Goal: Task Accomplishment & Management: Complete application form

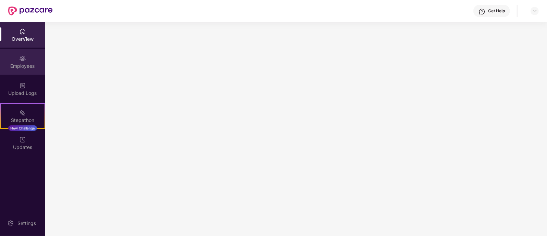
click at [32, 56] on div "Employees" at bounding box center [22, 62] width 45 height 26
click at [536, 10] on img at bounding box center [534, 10] width 5 height 5
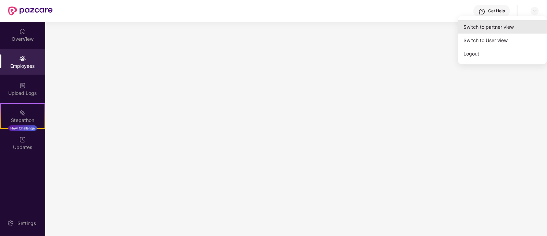
click at [495, 27] on div "Switch to partner view" at bounding box center [502, 26] width 89 height 13
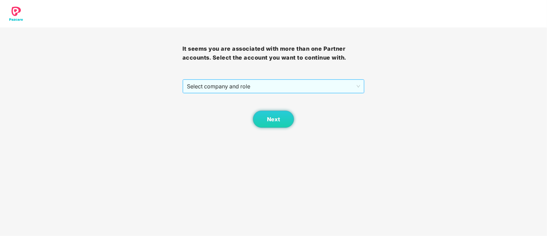
click at [276, 84] on span "Select company and role" at bounding box center [274, 86] width 174 height 13
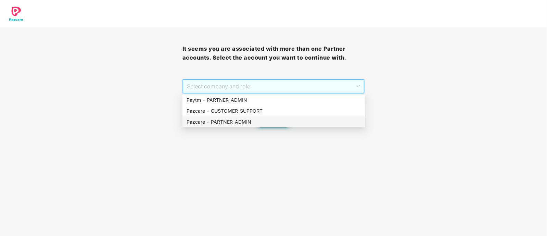
click at [267, 124] on div "Pazcare - PARTNER_ADMIN" at bounding box center [274, 122] width 174 height 8
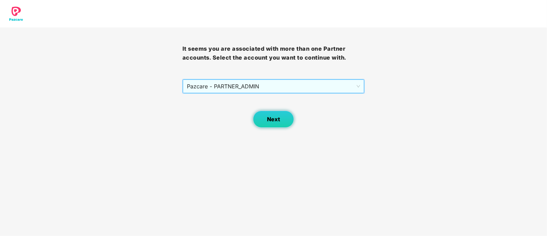
click at [281, 122] on button "Next" at bounding box center [273, 119] width 41 height 17
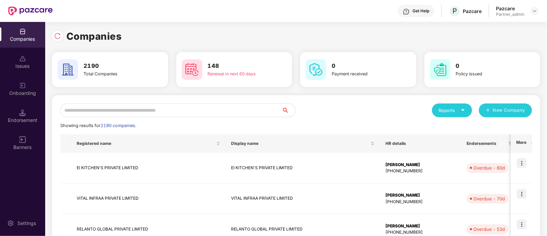
click at [190, 105] on input "text" at bounding box center [171, 110] width 222 height 14
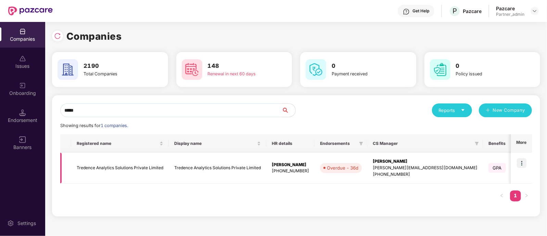
type input "*****"
click at [524, 158] on img at bounding box center [522, 163] width 10 height 10
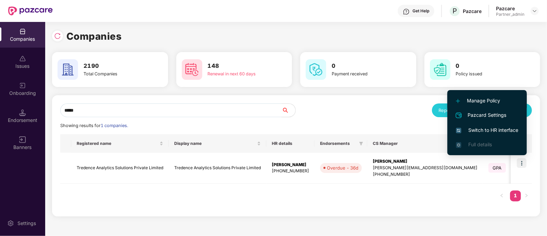
click at [475, 103] on span "Manage Policy" at bounding box center [487, 101] width 62 height 8
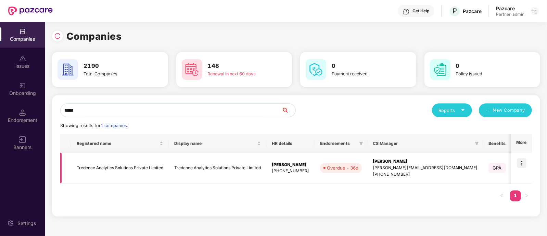
click at [523, 165] on img at bounding box center [522, 163] width 10 height 10
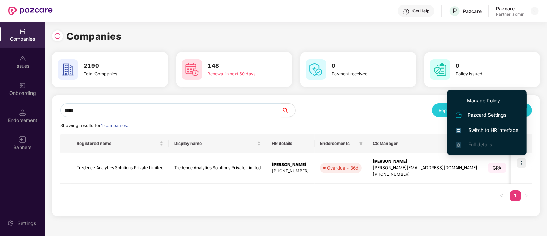
click at [471, 98] on span "Manage Policy" at bounding box center [487, 101] width 62 height 8
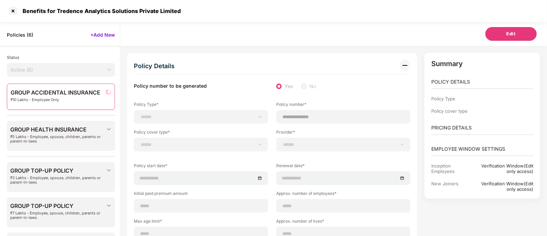
click at [89, 68] on span "Active (6)" at bounding box center [61, 70] width 101 height 10
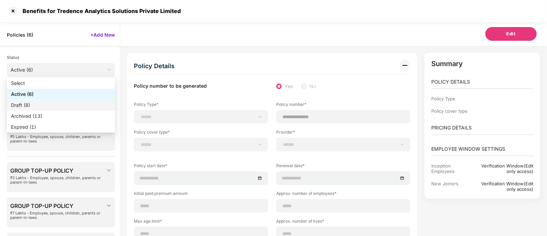
select select "**********"
type input "**********"
select select "**********"
type input "**********"
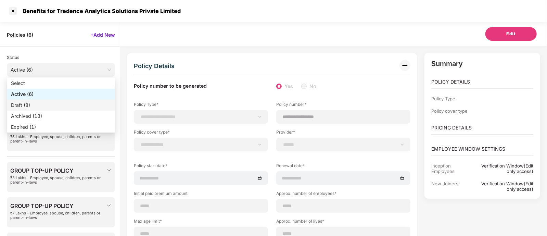
type input "****"
type input "**"
type input "*"
type input "**"
select select "*****"
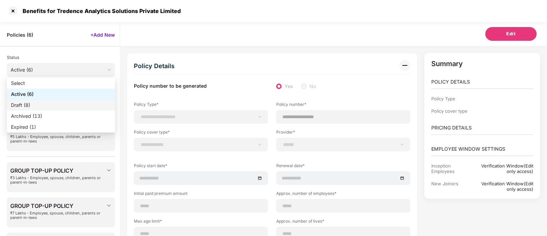
type input "*******"
type input "**********"
select select "******"
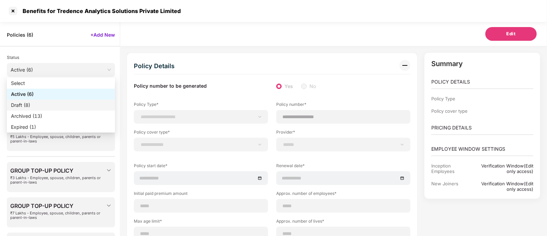
type input "****"
select select "********"
select select "*"
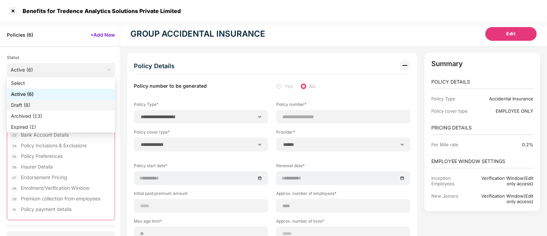
select select "****"
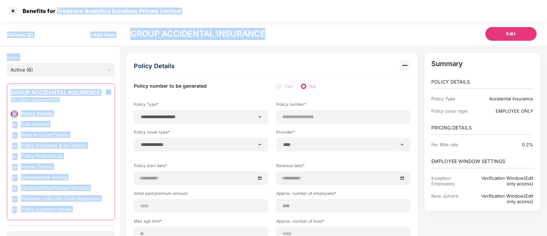
drag, startPoint x: 56, startPoint y: 9, endPoint x: 348, endPoint y: 47, distance: 294.3
click at [348, 47] on section "**********" at bounding box center [273, 129] width 547 height 258
click at [231, 9] on div "Benefits for Tredence Analytics Solutions Private Limited" at bounding box center [273, 11] width 547 height 22
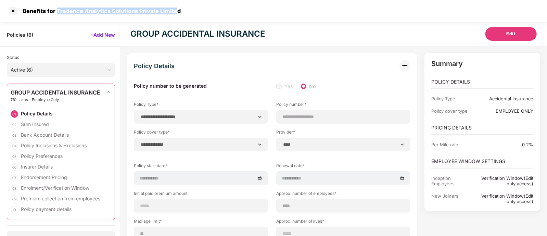
drag, startPoint x: 57, startPoint y: 11, endPoint x: 174, endPoint y: 8, distance: 117.2
click at [174, 8] on div "Benefits for Tredence Analytics Solutions Private Limited" at bounding box center [99, 11] width 162 height 7
copy div "Tredence Analytics Solutions Private Limite"
drag, startPoint x: 17, startPoint y: 8, endPoint x: 81, endPoint y: 57, distance: 80.3
click at [17, 8] on div at bounding box center [13, 10] width 11 height 11
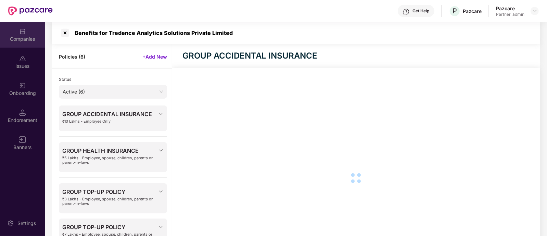
click at [29, 37] on div "Companies" at bounding box center [22, 39] width 45 height 7
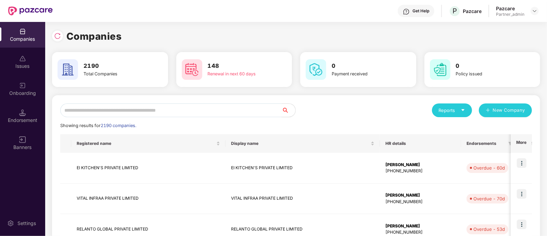
click at [169, 109] on input "text" at bounding box center [171, 110] width 222 height 14
paste input "**********"
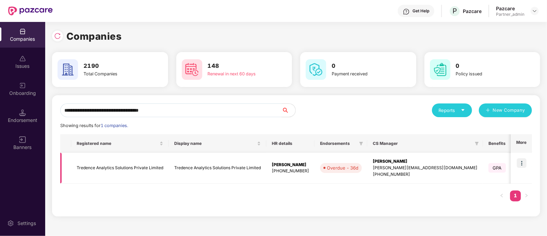
type input "**********"
click at [526, 162] on img at bounding box center [522, 163] width 10 height 10
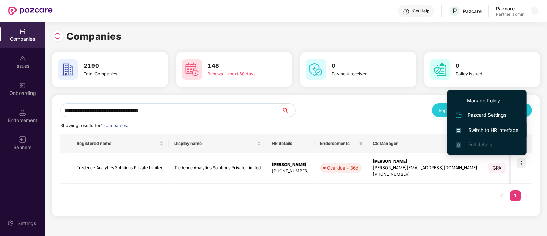
click at [492, 130] on span "Switch to HR interface" at bounding box center [487, 130] width 62 height 8
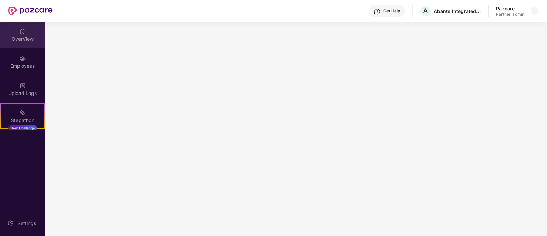
click at [21, 39] on div "OverView" at bounding box center [22, 39] width 45 height 7
click at [536, 9] on img at bounding box center [534, 10] width 5 height 5
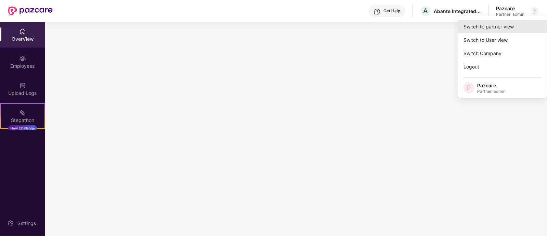
click at [496, 27] on div "Switch to partner view" at bounding box center [502, 26] width 89 height 13
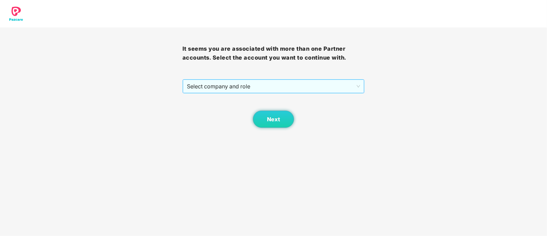
drag, startPoint x: 287, startPoint y: 79, endPoint x: 288, endPoint y: 91, distance: 12.0
click at [287, 83] on span "Select company and role" at bounding box center [274, 86] width 174 height 13
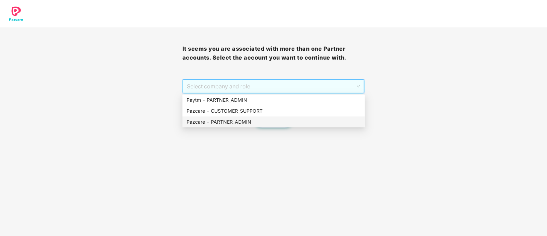
drag, startPoint x: 251, startPoint y: 125, endPoint x: 262, endPoint y: 124, distance: 10.3
click at [251, 125] on div "Pazcare - PARTNER_ADMIN" at bounding box center [274, 122] width 174 height 8
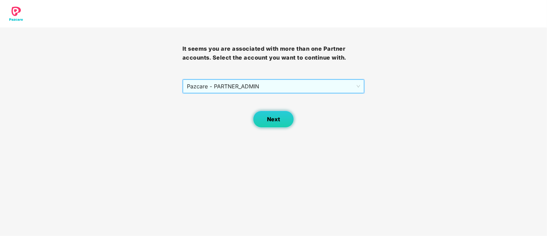
click at [269, 121] on span "Next" at bounding box center [273, 119] width 13 height 7
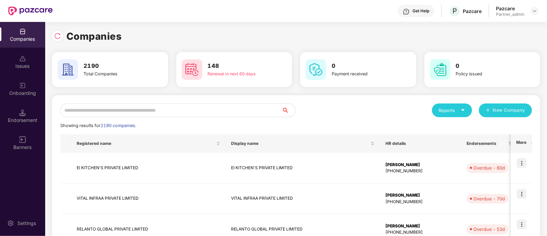
click at [220, 103] on input "text" at bounding box center [171, 110] width 222 height 14
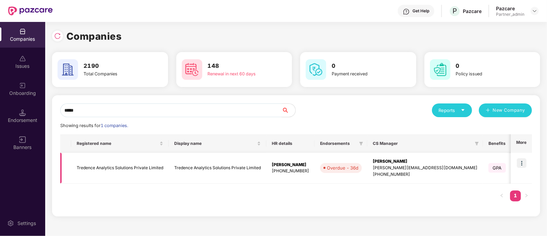
type input "*****"
click at [523, 161] on img at bounding box center [522, 163] width 10 height 10
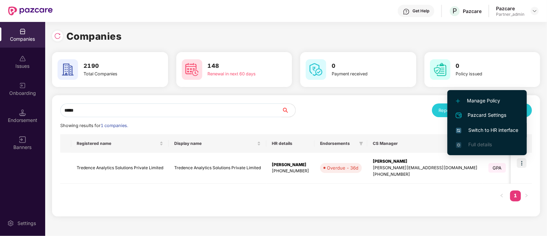
click at [510, 133] on span "Switch to HR interface" at bounding box center [487, 130] width 62 height 8
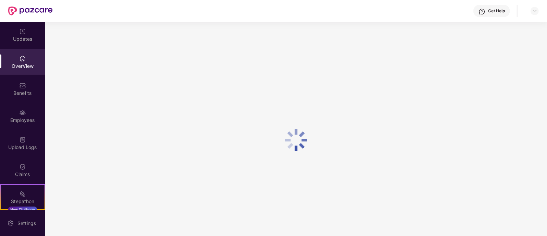
click at [344, 55] on div at bounding box center [296, 140] width 502 height 236
click at [22, 111] on img at bounding box center [22, 112] width 7 height 7
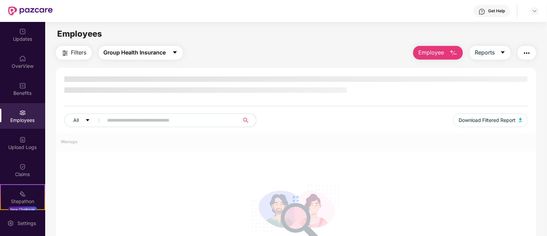
click at [133, 57] on button "Group Health Insurance" at bounding box center [141, 53] width 84 height 14
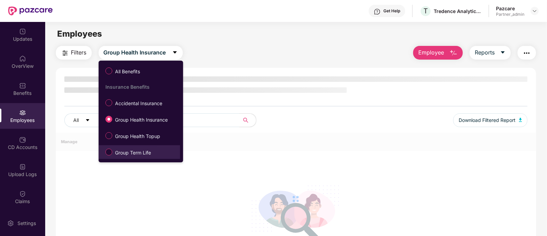
click at [143, 153] on span "Group Term Life" at bounding box center [132, 153] width 41 height 8
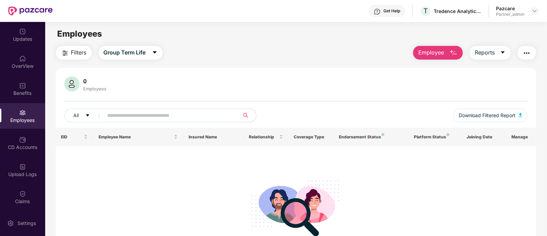
click at [439, 54] on span "Employee" at bounding box center [432, 52] width 26 height 9
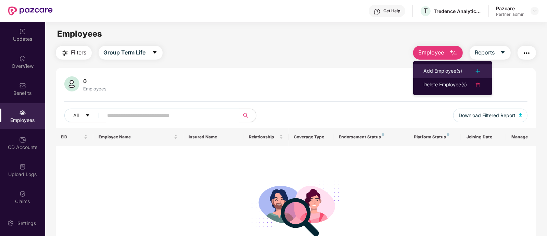
click at [441, 70] on div "Add Employee(s)" at bounding box center [443, 71] width 39 height 8
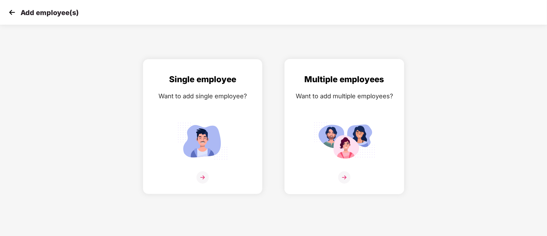
click at [368, 113] on div "Multiple employees Want to add multiple employees?" at bounding box center [345, 132] width 106 height 119
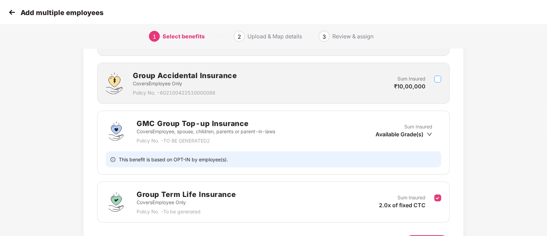
scroll to position [176, 0]
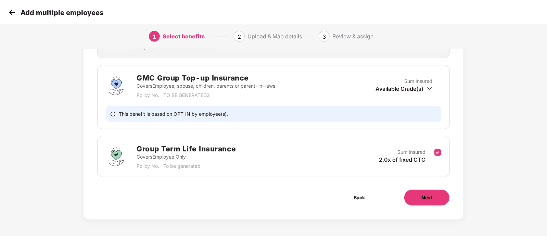
click at [428, 202] on button "Next" at bounding box center [427, 197] width 46 height 16
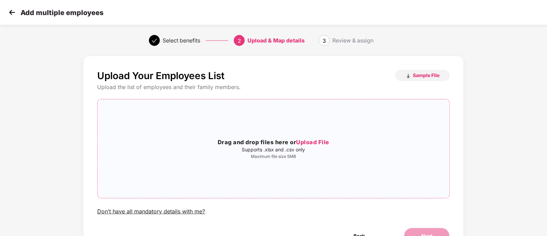
click at [329, 142] on span "Upload File" at bounding box center [312, 142] width 33 height 7
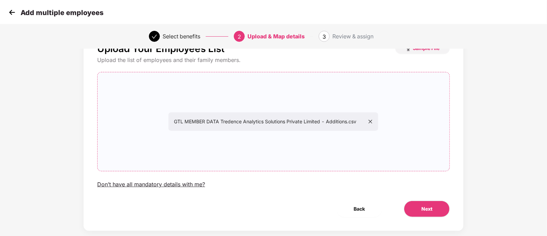
scroll to position [39, 0]
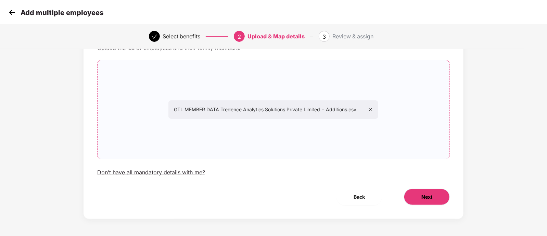
click at [429, 196] on span "Next" at bounding box center [427, 197] width 11 height 8
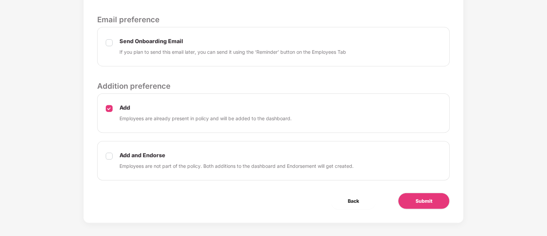
scroll to position [259, 0]
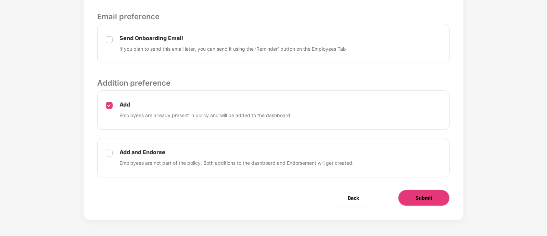
click at [418, 194] on span "Submit" at bounding box center [424, 198] width 17 height 8
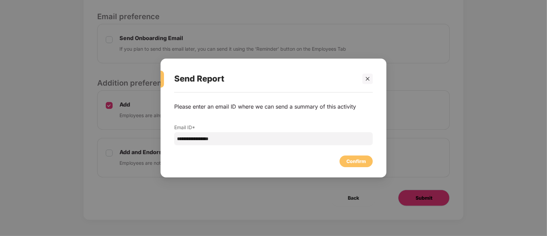
scroll to position [0, 0]
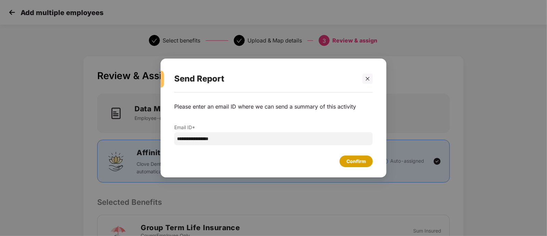
click at [361, 164] on div "Confirm" at bounding box center [357, 162] width 20 height 8
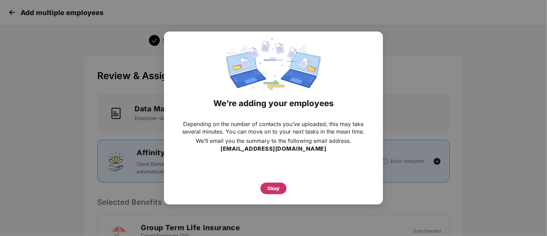
click at [269, 190] on div "Okay" at bounding box center [274, 189] width 12 height 8
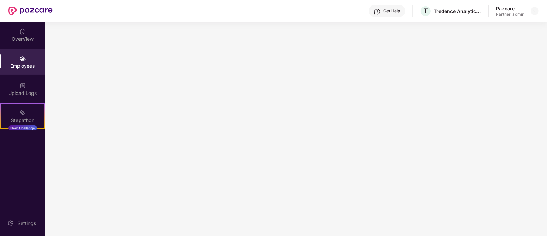
click at [21, 63] on div "Employees" at bounding box center [22, 66] width 45 height 7
click at [25, 89] on div "Upload Logs" at bounding box center [22, 89] width 45 height 26
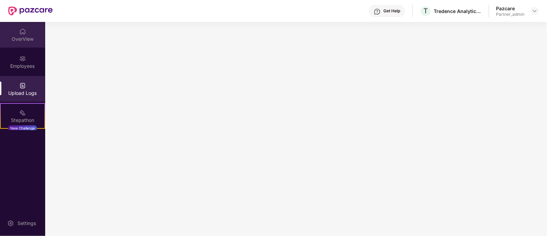
click at [22, 37] on div "OverView" at bounding box center [22, 39] width 45 height 7
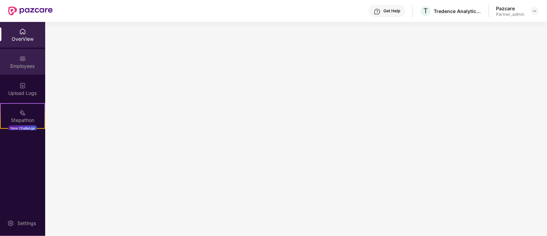
click at [31, 69] on div "Employees" at bounding box center [22, 66] width 45 height 7
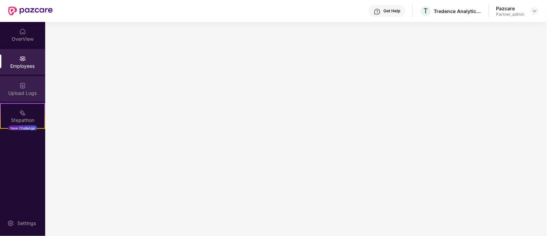
click at [31, 96] on div "Upload Logs" at bounding box center [22, 89] width 45 height 26
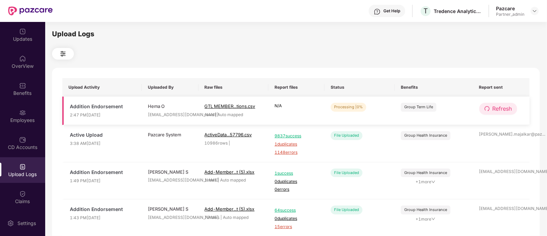
click at [502, 109] on span "Refresh" at bounding box center [503, 108] width 20 height 9
click at [508, 106] on span "Refresh" at bounding box center [503, 108] width 20 height 9
click at [505, 114] on button "Refresh" at bounding box center [499, 109] width 38 height 12
click at [509, 106] on span "Refresh" at bounding box center [503, 108] width 20 height 9
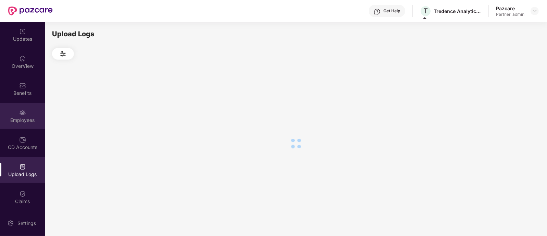
click at [21, 120] on div "Employees" at bounding box center [22, 120] width 45 height 7
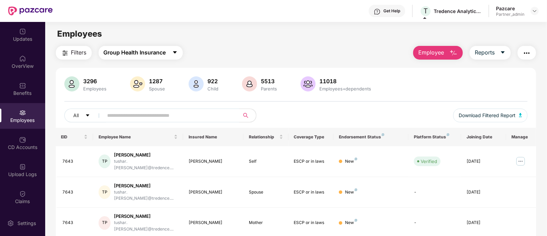
click at [138, 51] on span "Group Health Insurance" at bounding box center [135, 52] width 62 height 9
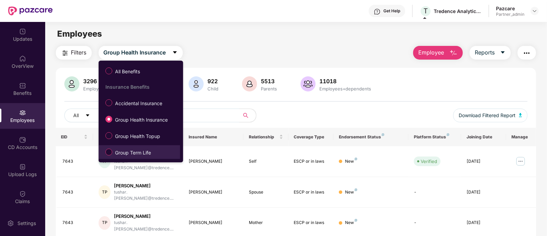
click at [149, 151] on span "Group Term Life" at bounding box center [132, 153] width 41 height 8
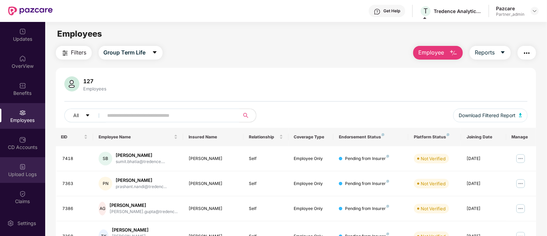
click at [23, 165] on img at bounding box center [22, 166] width 7 height 7
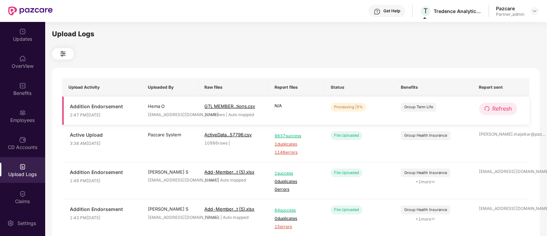
click at [505, 109] on span "Refresh" at bounding box center [503, 108] width 20 height 9
click at [503, 108] on span "Refresh" at bounding box center [503, 108] width 20 height 9
click at [499, 108] on span "Refresh" at bounding box center [503, 108] width 20 height 9
click at [494, 108] on span "Refresh" at bounding box center [503, 108] width 20 height 9
click at [501, 107] on span "Refresh" at bounding box center [503, 108] width 20 height 9
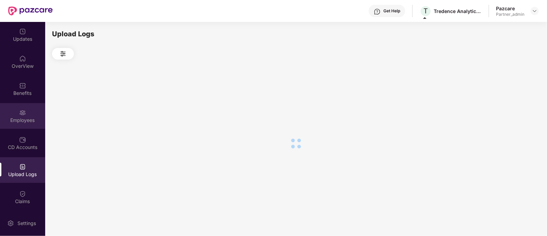
click at [28, 109] on div "Employees" at bounding box center [22, 116] width 45 height 26
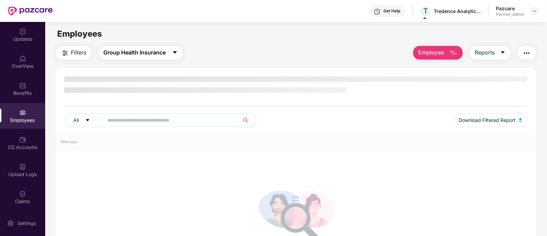
click at [141, 49] on span "Group Health Insurance" at bounding box center [135, 52] width 62 height 9
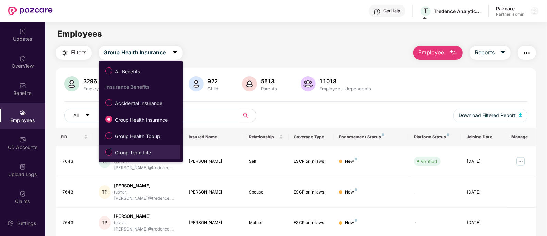
click at [150, 149] on span "Group Term Life" at bounding box center [132, 153] width 41 height 8
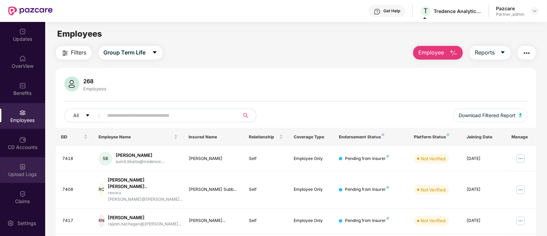
click at [21, 171] on div "Upload Logs" at bounding box center [22, 174] width 45 height 7
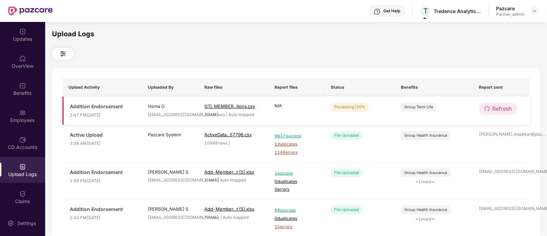
click at [506, 112] on span "Refresh" at bounding box center [503, 108] width 20 height 9
click at [496, 112] on span "Refresh" at bounding box center [503, 108] width 20 height 9
click at [492, 112] on button "Refresh" at bounding box center [499, 109] width 38 height 12
click at [502, 111] on span "Refresh" at bounding box center [503, 108] width 20 height 9
click at [502, 109] on span "Refresh" at bounding box center [503, 108] width 20 height 9
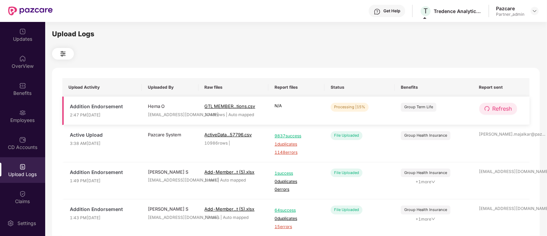
click at [497, 110] on span "Refresh" at bounding box center [503, 108] width 20 height 9
click at [507, 107] on span "Refresh" at bounding box center [503, 108] width 20 height 9
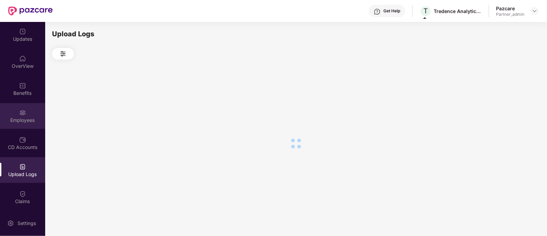
click at [9, 119] on div "Employees" at bounding box center [22, 120] width 45 height 7
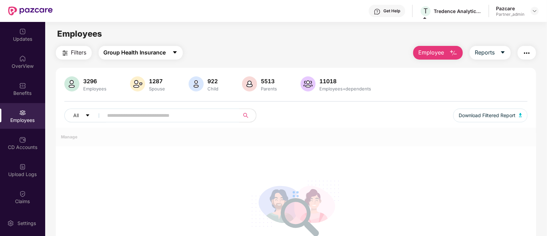
click at [127, 57] on span "Group Health Insurance" at bounding box center [135, 52] width 62 height 9
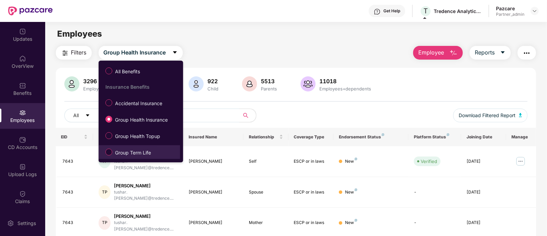
click at [139, 151] on span "Group Term Life" at bounding box center [132, 153] width 41 height 8
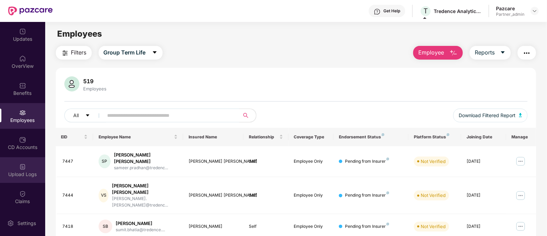
click at [15, 175] on div "Upload Logs" at bounding box center [22, 174] width 45 height 7
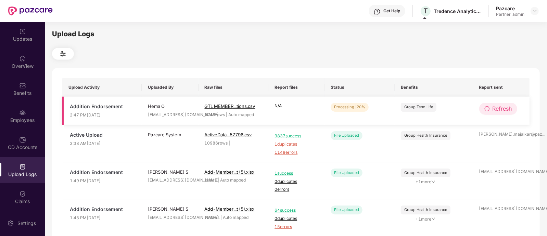
click at [504, 108] on span "Refresh" at bounding box center [503, 108] width 20 height 9
click at [501, 115] on td "Refresh" at bounding box center [501, 111] width 57 height 28
click at [505, 110] on span "Refresh" at bounding box center [503, 108] width 20 height 9
click at [504, 113] on span "Refresh" at bounding box center [503, 108] width 20 height 9
click at [499, 105] on span "Refresh" at bounding box center [503, 108] width 20 height 9
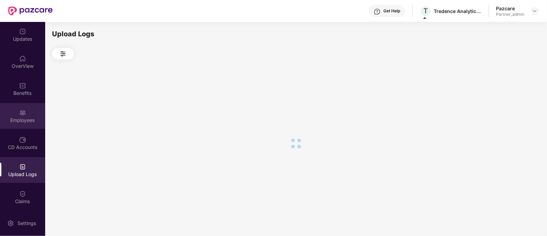
click at [20, 104] on div "Employees" at bounding box center [22, 116] width 45 height 26
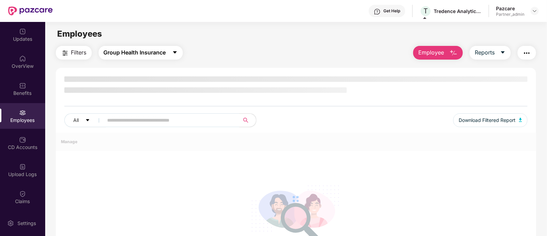
click at [127, 54] on span "Group Health Insurance" at bounding box center [135, 52] width 62 height 9
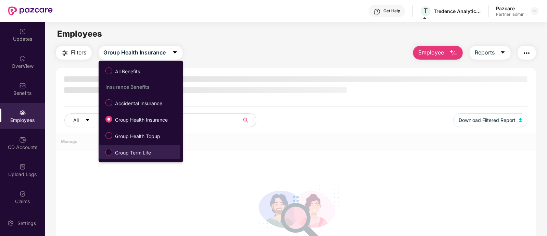
click at [151, 149] on span "Group Term Life" at bounding box center [132, 153] width 41 height 8
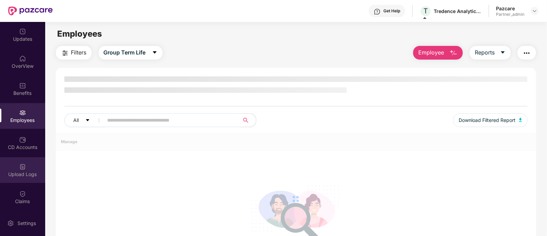
click at [25, 165] on img at bounding box center [22, 166] width 7 height 7
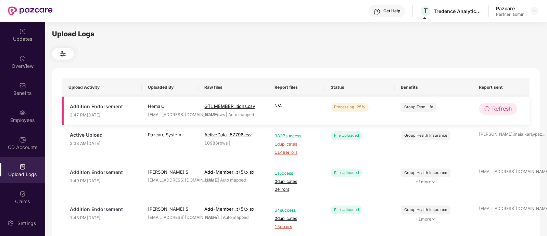
click at [503, 110] on span "Refresh" at bounding box center [503, 108] width 20 height 9
click at [498, 110] on span "Refresh" at bounding box center [503, 108] width 20 height 9
click at [510, 105] on span "Refresh" at bounding box center [503, 108] width 20 height 9
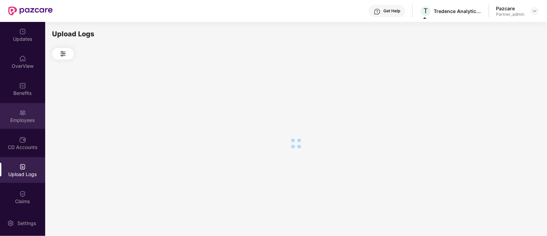
click at [22, 112] on img at bounding box center [22, 112] width 7 height 7
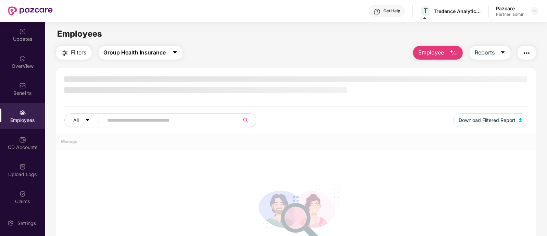
click at [138, 54] on span "Group Health Insurance" at bounding box center [135, 52] width 62 height 9
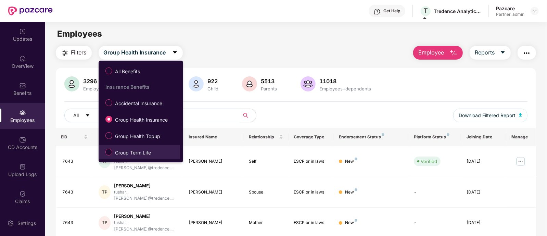
click at [155, 154] on label "Group Term Life" at bounding box center [129, 152] width 55 height 12
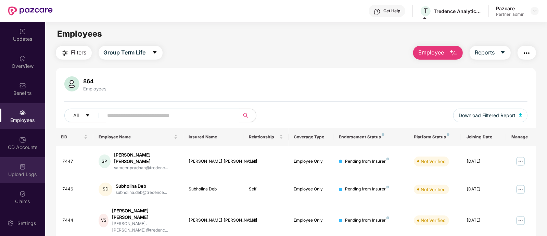
click at [23, 164] on img at bounding box center [22, 166] width 7 height 7
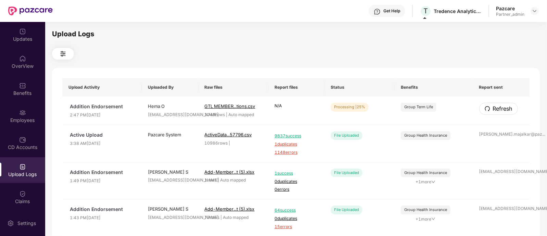
drag, startPoint x: 498, startPoint y: 112, endPoint x: 500, endPoint y: 116, distance: 4.5
click at [499, 112] on span "Refresh" at bounding box center [503, 108] width 20 height 9
click at [500, 109] on span "Refresh" at bounding box center [503, 108] width 20 height 9
click at [503, 102] on td "Refresh" at bounding box center [501, 111] width 57 height 28
click at [503, 104] on span "Refresh" at bounding box center [503, 108] width 20 height 9
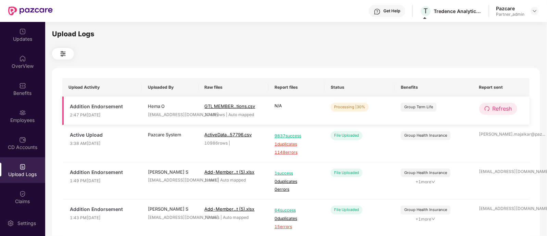
click at [504, 108] on span "Refresh" at bounding box center [503, 108] width 20 height 9
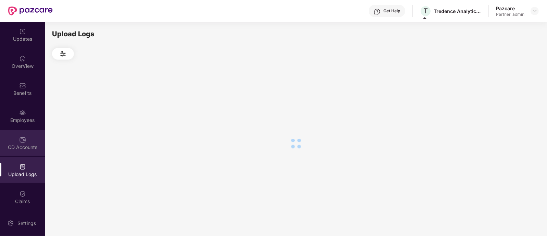
click at [8, 131] on div "CD Accounts" at bounding box center [22, 143] width 45 height 26
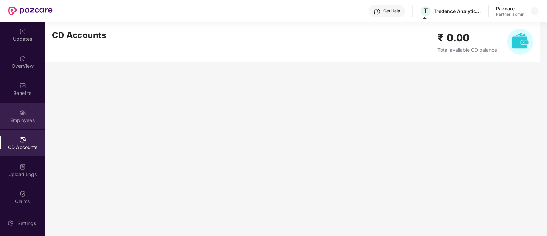
click at [19, 115] on img at bounding box center [22, 112] width 7 height 7
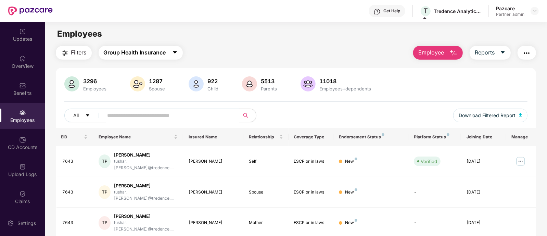
click at [126, 48] on span "Group Health Insurance" at bounding box center [135, 52] width 62 height 9
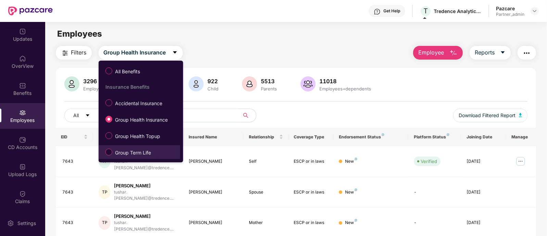
click at [137, 154] on span "Group Term Life" at bounding box center [132, 153] width 41 height 8
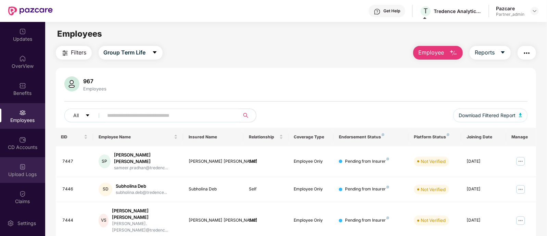
click at [30, 174] on div "Upload Logs" at bounding box center [22, 174] width 45 height 7
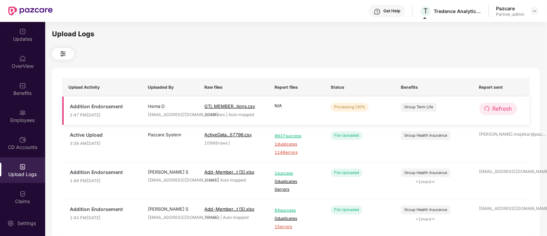
click at [500, 111] on span "Refresh" at bounding box center [503, 108] width 20 height 9
click at [505, 109] on span "Refresh" at bounding box center [503, 108] width 20 height 9
click at [505, 110] on span "Refresh" at bounding box center [503, 108] width 20 height 9
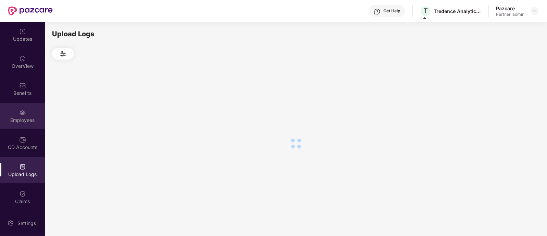
click at [22, 122] on div "Employees" at bounding box center [22, 120] width 45 height 7
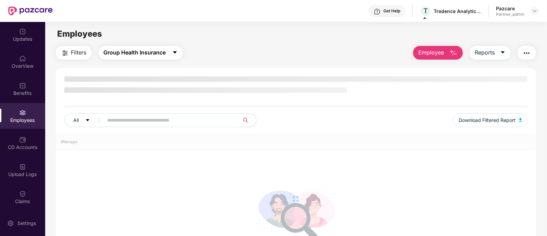
click at [118, 58] on button "Group Health Insurance" at bounding box center [141, 53] width 84 height 14
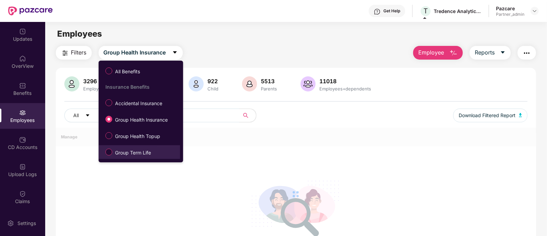
click at [148, 151] on span "Group Term Life" at bounding box center [132, 153] width 41 height 8
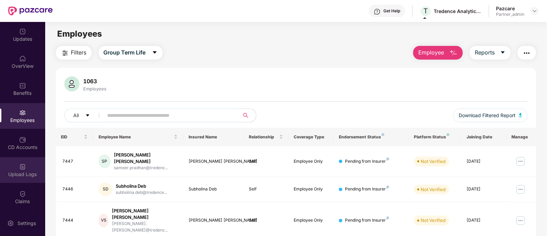
click at [28, 173] on div "Upload Logs" at bounding box center [22, 174] width 45 height 7
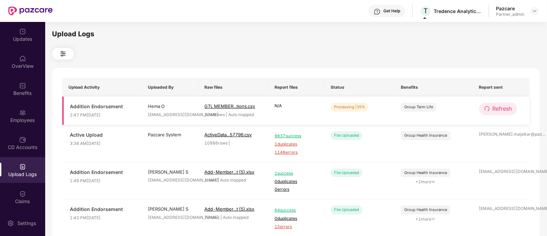
click at [493, 111] on span "Refresh" at bounding box center [503, 108] width 20 height 9
click at [504, 109] on span "Refresh" at bounding box center [503, 108] width 20 height 9
drag, startPoint x: 493, startPoint y: 112, endPoint x: 495, endPoint y: 106, distance: 6.4
click at [495, 106] on span "Refresh" at bounding box center [503, 108] width 20 height 9
click at [507, 107] on span "Refresh" at bounding box center [503, 108] width 20 height 9
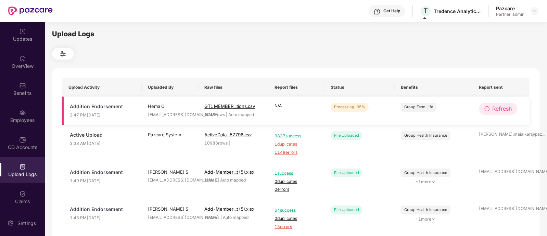
click at [506, 107] on span "Refresh" at bounding box center [503, 108] width 20 height 9
click at [503, 110] on span "Refresh" at bounding box center [503, 108] width 20 height 9
click at [501, 110] on span "Refresh" at bounding box center [503, 108] width 20 height 9
click at [503, 108] on span "Refresh" at bounding box center [503, 108] width 20 height 9
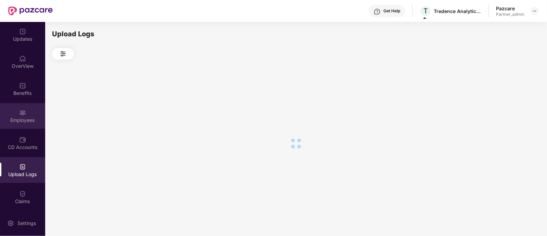
click at [30, 116] on div "Employees" at bounding box center [22, 116] width 45 height 26
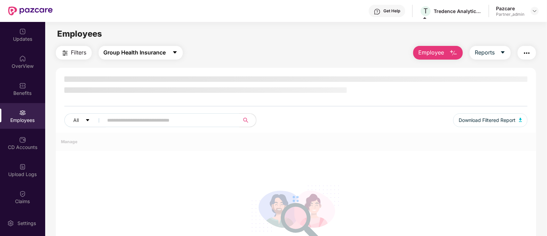
click at [160, 54] on span "Group Health Insurance" at bounding box center [135, 52] width 62 height 9
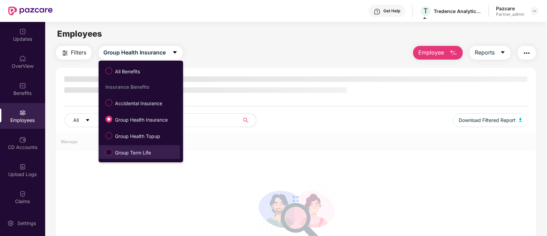
click at [157, 148] on label "Group Term Life" at bounding box center [129, 152] width 55 height 12
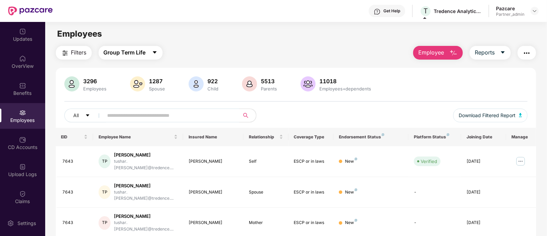
click at [138, 49] on span "Group Term Life" at bounding box center [125, 52] width 42 height 9
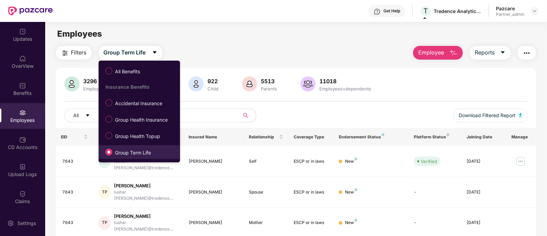
click at [144, 150] on span "Group Term Life" at bounding box center [132, 153] width 41 height 8
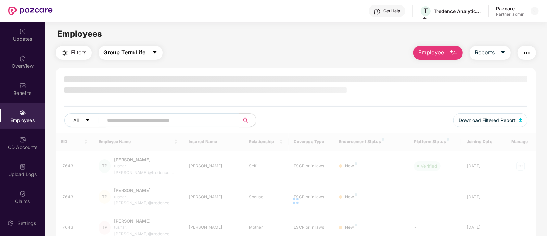
click at [134, 53] on span "Group Term Life" at bounding box center [125, 52] width 42 height 9
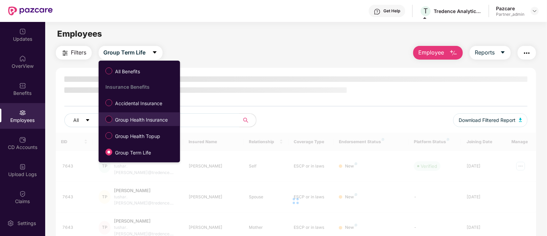
click at [153, 119] on span "Group Health Insurance" at bounding box center [141, 120] width 58 height 8
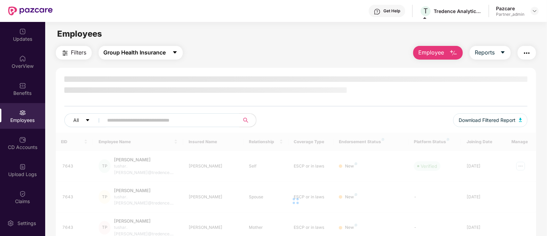
click at [141, 52] on span "Group Health Insurance" at bounding box center [135, 52] width 62 height 9
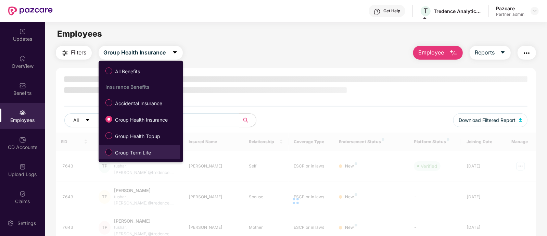
click at [146, 151] on span "Group Term Life" at bounding box center [132, 153] width 41 height 8
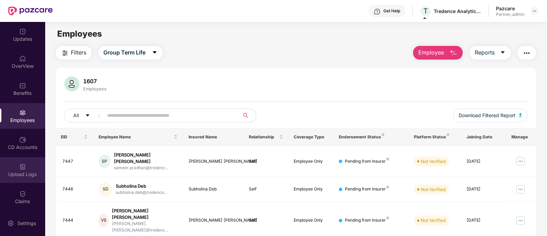
click at [32, 169] on div "Upload Logs" at bounding box center [22, 170] width 45 height 26
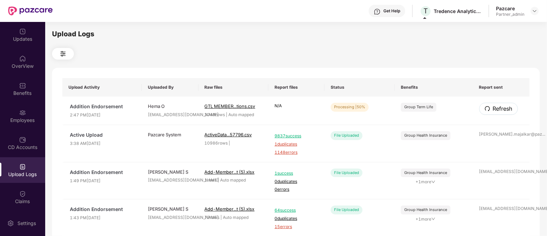
click at [491, 108] on button "Refresh" at bounding box center [499, 109] width 39 height 12
click at [494, 108] on span "Refresh" at bounding box center [503, 108] width 20 height 9
click at [496, 105] on span "Refresh" at bounding box center [503, 108] width 20 height 9
click at [494, 108] on span "Refresh" at bounding box center [503, 108] width 20 height 9
click at [500, 111] on span "Refresh" at bounding box center [503, 108] width 20 height 9
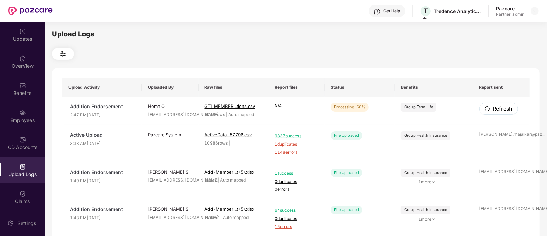
click at [499, 111] on span "Refresh" at bounding box center [503, 108] width 20 height 9
click at [506, 108] on span "Refresh" at bounding box center [503, 108] width 20 height 9
click at [505, 108] on span "Refresh" at bounding box center [503, 108] width 20 height 9
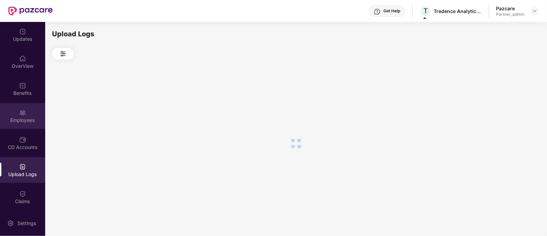
click at [17, 112] on div "Employees" at bounding box center [22, 116] width 45 height 26
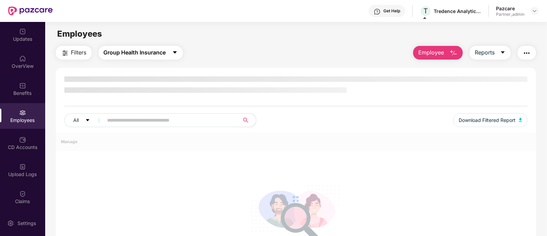
drag, startPoint x: 109, startPoint y: 48, endPoint x: 116, endPoint y: 59, distance: 12.7
click at [110, 48] on span "Group Health Insurance" at bounding box center [135, 52] width 62 height 9
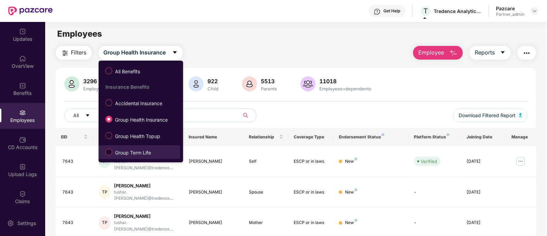
click at [138, 151] on span "Group Term Life" at bounding box center [132, 153] width 41 height 8
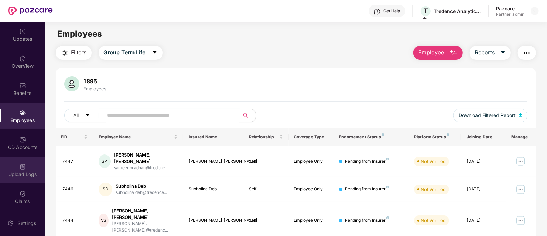
click at [28, 165] on div "Upload Logs" at bounding box center [22, 170] width 45 height 26
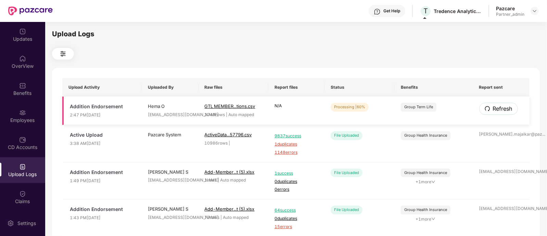
click at [492, 107] on button "Refresh" at bounding box center [499, 109] width 39 height 12
click at [495, 112] on span "Refresh" at bounding box center [503, 108] width 20 height 9
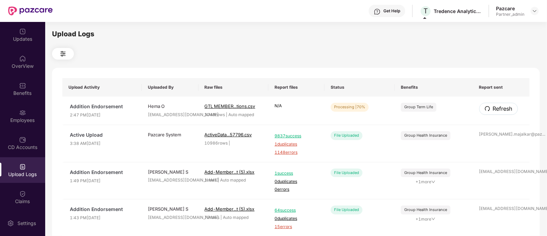
click at [495, 112] on span "Refresh" at bounding box center [503, 108] width 20 height 9
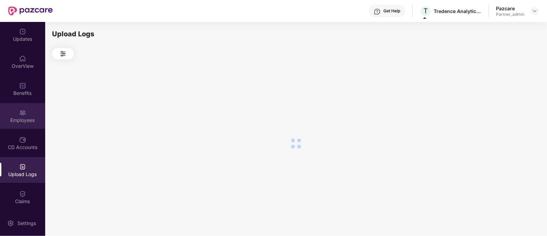
click at [21, 117] on div "Employees" at bounding box center [22, 120] width 45 height 7
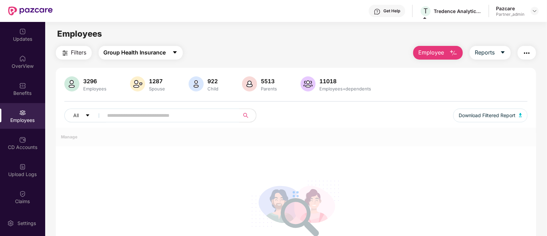
click at [116, 57] on span "Group Health Insurance" at bounding box center [135, 52] width 62 height 9
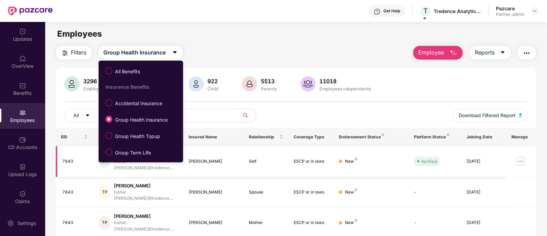
drag, startPoint x: 153, startPoint y: 152, endPoint x: 160, endPoint y: 153, distance: 7.2
click at [154, 152] on span "Group Term Life" at bounding box center [132, 153] width 41 height 8
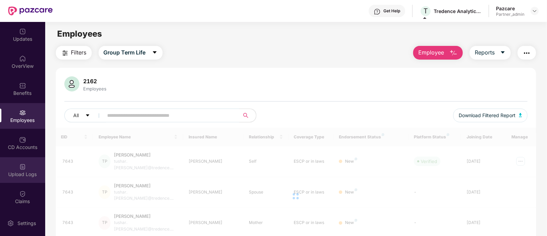
click at [28, 167] on div "Upload Logs" at bounding box center [22, 170] width 45 height 26
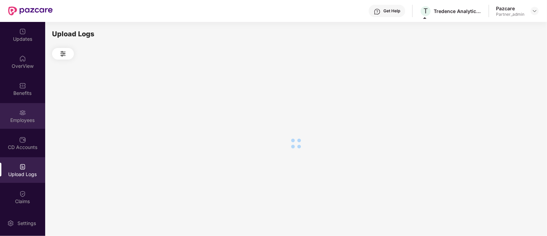
click at [29, 120] on div "Employees" at bounding box center [22, 120] width 45 height 7
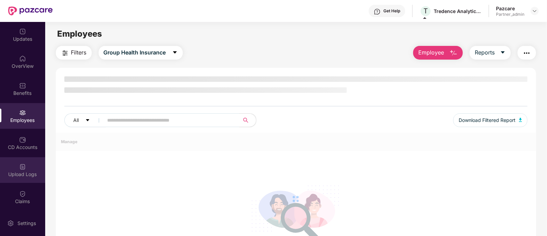
click at [24, 165] on img at bounding box center [22, 166] width 7 height 7
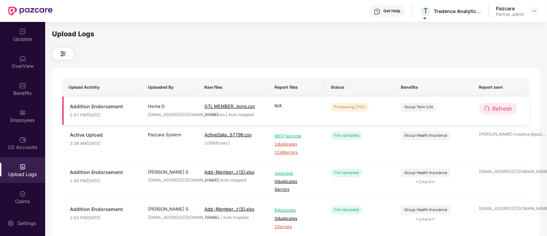
click at [504, 111] on span "Refresh" at bounding box center [503, 108] width 20 height 9
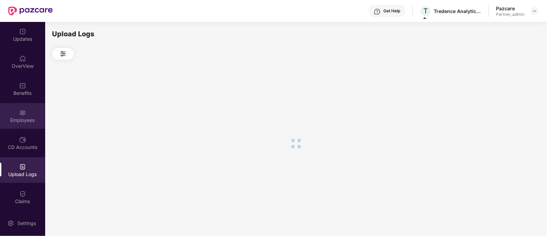
click at [26, 111] on div "Employees" at bounding box center [22, 116] width 45 height 26
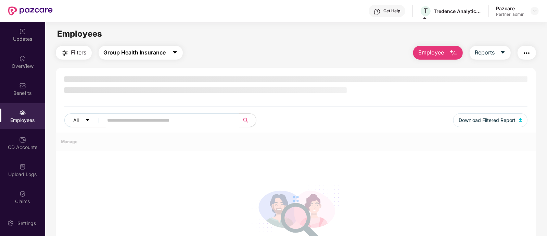
click at [118, 55] on span "Group Health Insurance" at bounding box center [135, 52] width 62 height 9
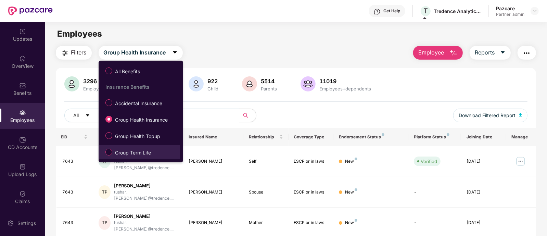
click at [143, 153] on span "Group Term Life" at bounding box center [132, 153] width 41 height 8
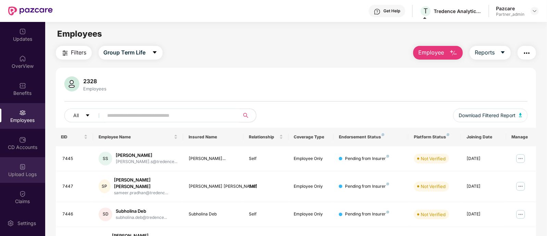
click at [21, 174] on div "Upload Logs" at bounding box center [22, 174] width 45 height 7
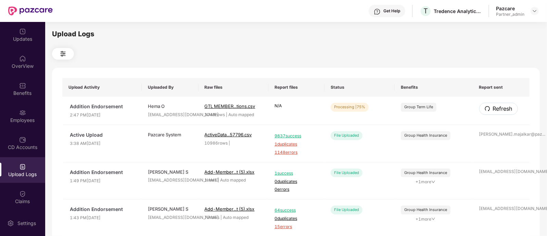
drag, startPoint x: 495, startPoint y: 101, endPoint x: 499, endPoint y: 107, distance: 7.3
click at [499, 107] on span "Refresh" at bounding box center [503, 108] width 20 height 9
click at [502, 107] on span "Refresh" at bounding box center [503, 108] width 20 height 9
click at [483, 88] on th "Report sent" at bounding box center [501, 87] width 57 height 18
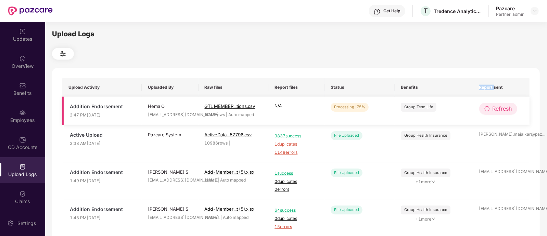
click at [490, 105] on button "Refresh" at bounding box center [499, 109] width 38 height 12
click at [490, 105] on button "Refresh" at bounding box center [499, 109] width 39 height 12
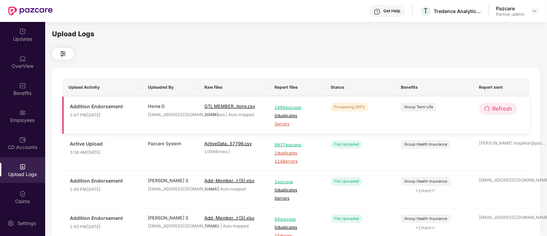
click at [492, 109] on button "Refresh" at bounding box center [499, 109] width 38 height 12
click at [492, 109] on button "Refresh" at bounding box center [499, 109] width 39 height 12
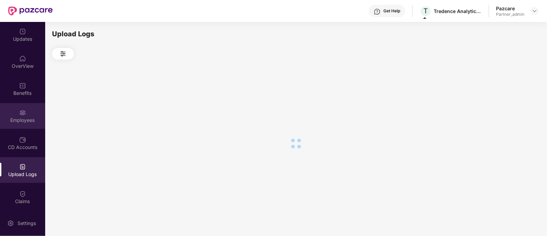
click at [24, 107] on div "Employees" at bounding box center [22, 116] width 45 height 26
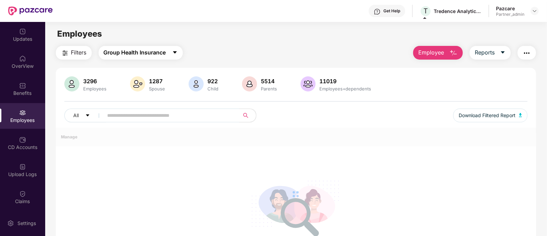
click at [136, 53] on span "Group Health Insurance" at bounding box center [135, 52] width 62 height 9
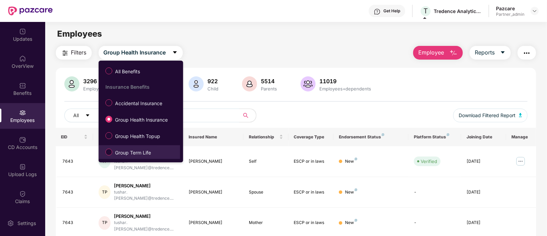
drag, startPoint x: 147, startPoint y: 151, endPoint x: 166, endPoint y: 149, distance: 18.9
click at [147, 151] on span "Group Term Life" at bounding box center [132, 153] width 41 height 8
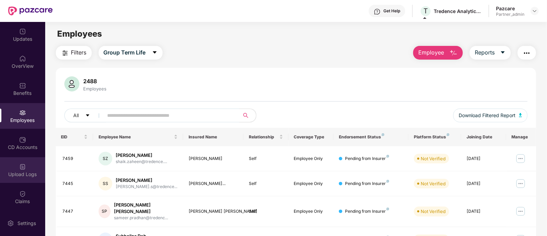
click at [20, 168] on img at bounding box center [22, 166] width 7 height 7
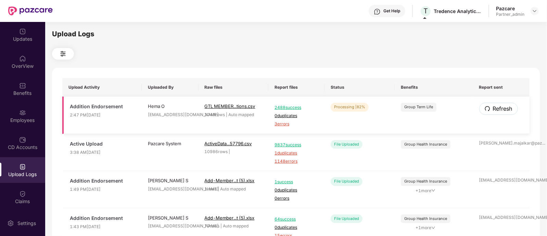
click at [502, 107] on span "Refresh" at bounding box center [503, 108] width 20 height 9
click at [492, 109] on button "Refresh" at bounding box center [499, 109] width 39 height 12
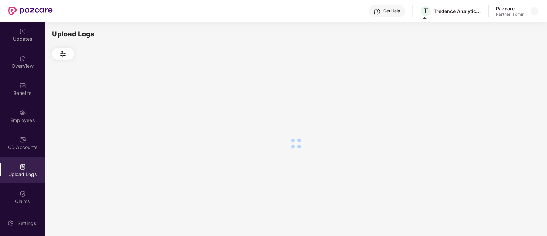
click at [45, 115] on div "Upload Logs" at bounding box center [296, 128] width 502 height 212
click at [25, 115] on img at bounding box center [22, 112] width 7 height 7
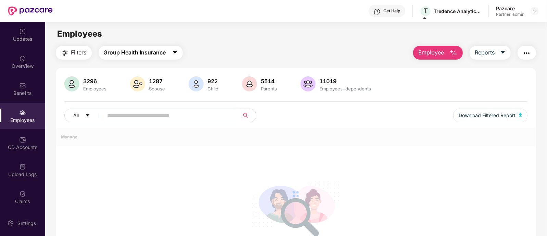
drag, startPoint x: 137, startPoint y: 50, endPoint x: 146, endPoint y: 76, distance: 26.9
click at [137, 51] on span "Group Health Insurance" at bounding box center [135, 52] width 62 height 9
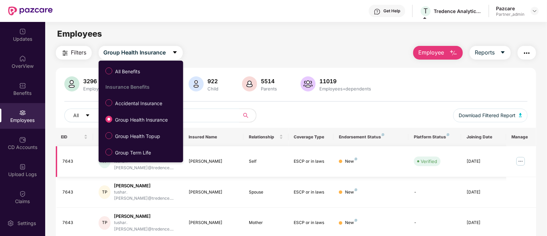
click at [149, 154] on span "Group Term Life" at bounding box center [132, 153] width 41 height 8
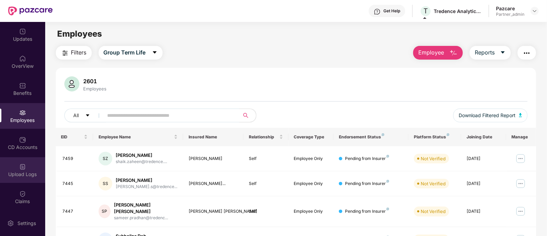
click at [34, 173] on div "Upload Logs" at bounding box center [22, 174] width 45 height 7
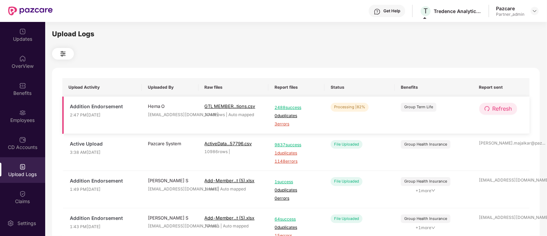
click at [499, 111] on span "Refresh" at bounding box center [503, 108] width 20 height 9
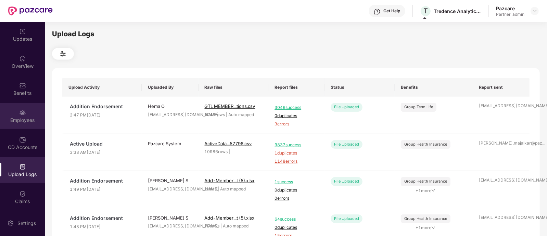
click at [18, 117] on div "Employees" at bounding box center [22, 120] width 45 height 7
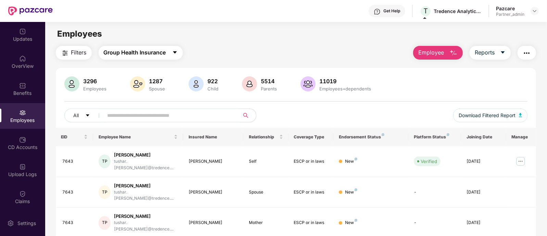
drag, startPoint x: 132, startPoint y: 54, endPoint x: 138, endPoint y: 66, distance: 12.7
click at [133, 54] on span "Group Health Insurance" at bounding box center [135, 52] width 62 height 9
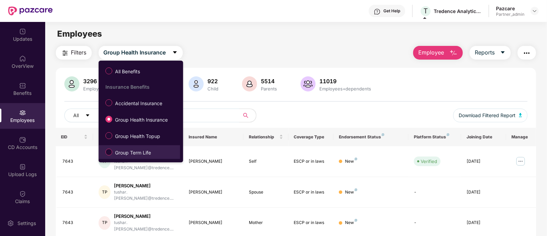
click at [144, 155] on span "Group Term Life" at bounding box center [132, 153] width 41 height 8
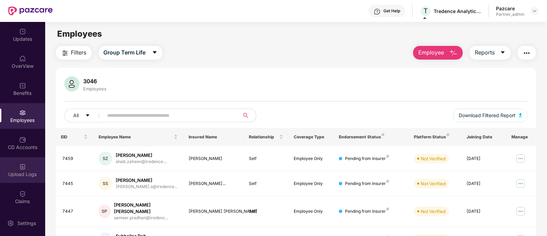
click at [28, 168] on div "Upload Logs" at bounding box center [22, 170] width 45 height 26
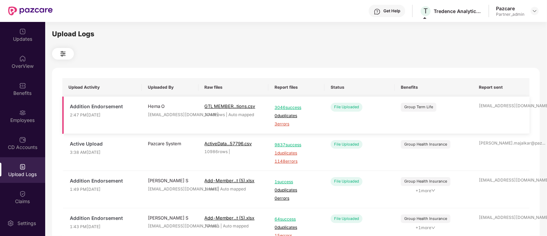
click at [287, 126] on span "3 errors" at bounding box center [297, 124] width 44 height 7
click at [11, 113] on div "Employees" at bounding box center [22, 116] width 45 height 26
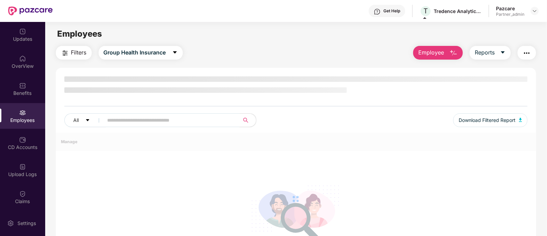
click at [150, 118] on input "text" at bounding box center [169, 120] width 123 height 10
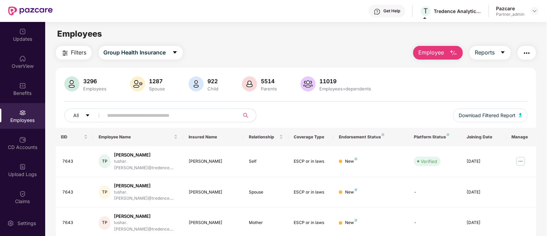
paste input "****"
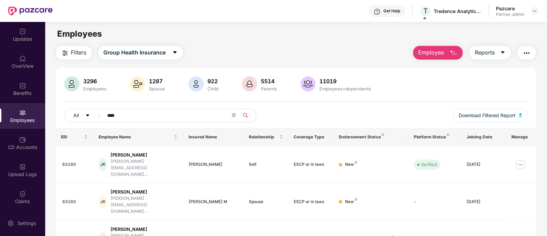
scroll to position [84, 0]
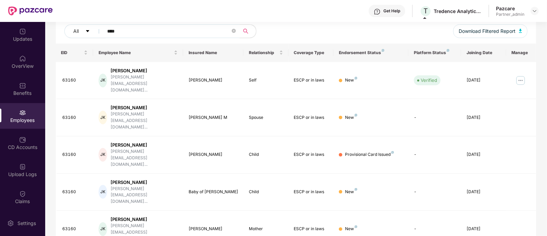
click at [134, 30] on input "****" at bounding box center [169, 31] width 123 height 10
paste input "text"
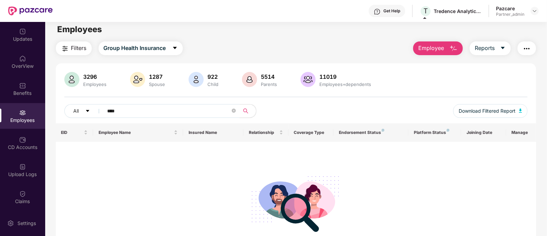
scroll to position [0, 0]
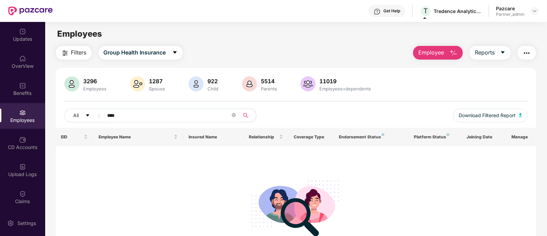
click at [104, 115] on span "****" at bounding box center [169, 116] width 140 height 14
click at [108, 114] on input "****" at bounding box center [169, 115] width 123 height 10
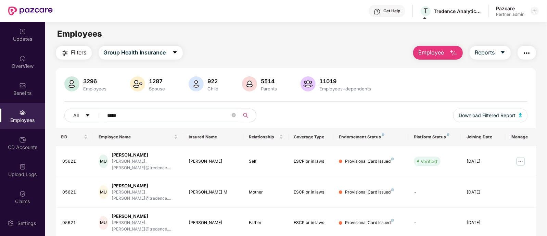
type input "*****"
click at [442, 52] on span "Employee" at bounding box center [432, 52] width 26 height 9
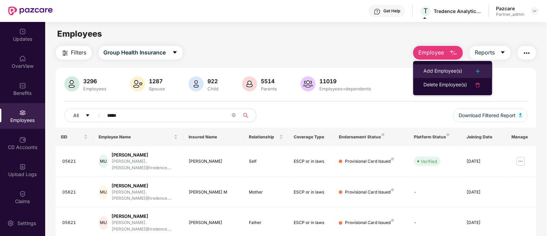
click at [442, 71] on div "Add Employee(s)" at bounding box center [443, 71] width 39 height 8
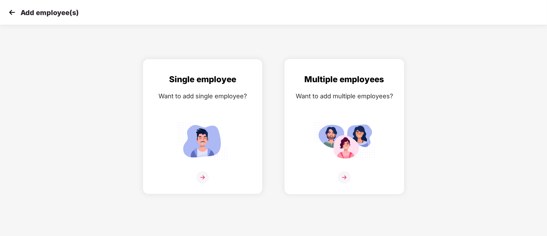
click at [348, 106] on div "Multiple employees Want to add multiple employees?" at bounding box center [345, 132] width 106 height 119
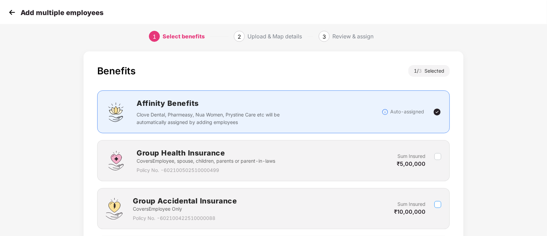
scroll to position [176, 0]
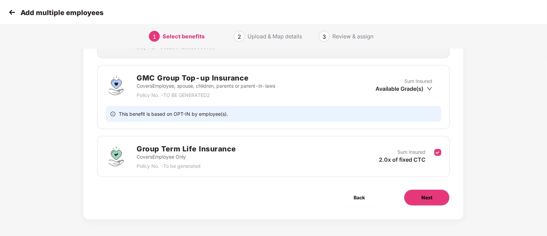
click at [434, 199] on button "Next" at bounding box center [427, 197] width 46 height 16
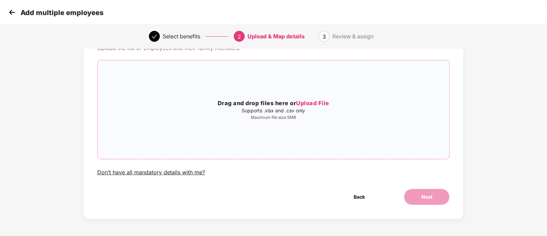
scroll to position [0, 0]
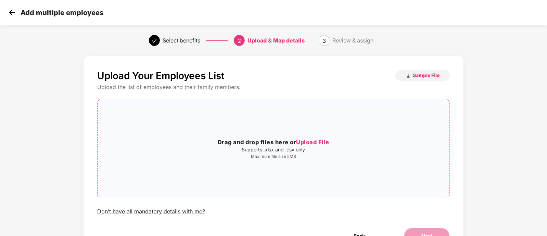
click at [332, 146] on h3 "Drag and drop files here or Upload File" at bounding box center [274, 142] width 352 height 9
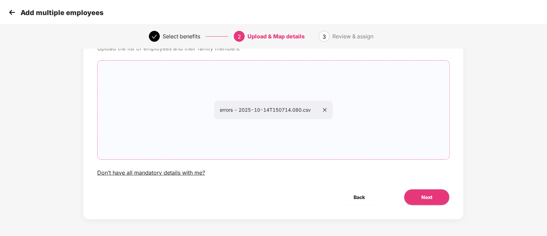
scroll to position [39, 0]
click at [444, 197] on button "Next" at bounding box center [427, 197] width 46 height 16
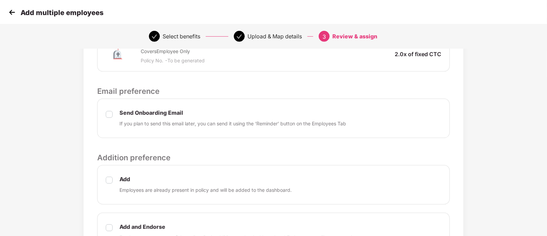
scroll to position [259, 0]
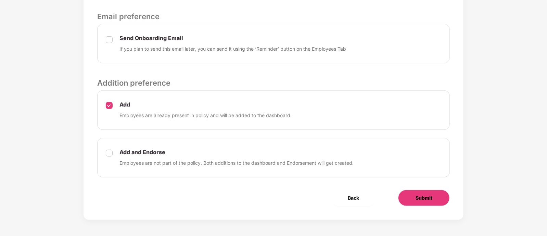
click at [436, 190] on button "Submit" at bounding box center [424, 198] width 52 height 16
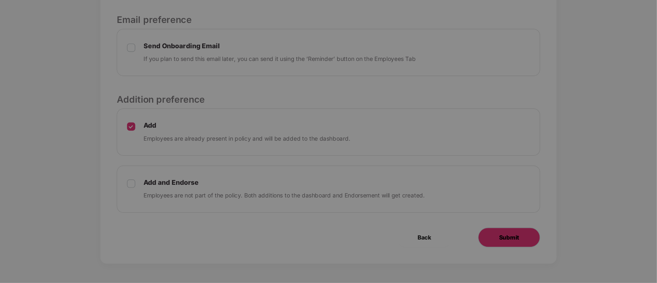
scroll to position [0, 0]
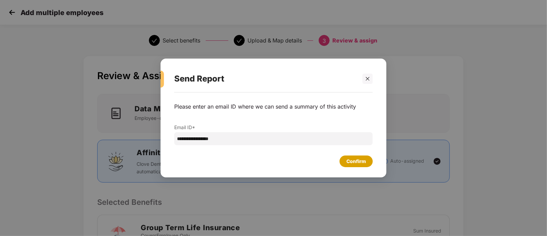
click at [349, 164] on div "Confirm" at bounding box center [357, 162] width 20 height 8
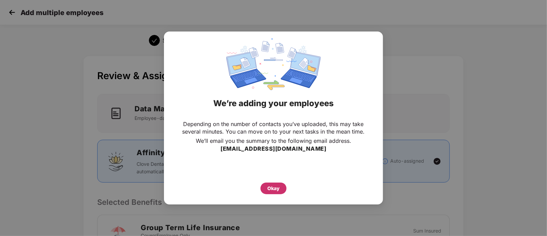
click at [272, 191] on div "Okay" at bounding box center [274, 189] width 12 height 8
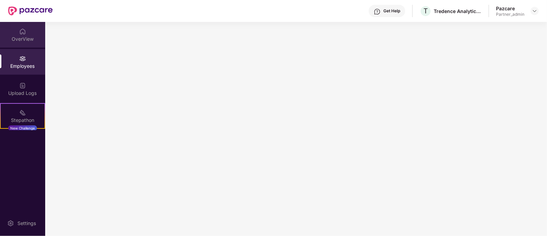
click at [26, 28] on div "OverView" at bounding box center [22, 35] width 45 height 26
click at [25, 75] on div "OverView Employees Upload Logs Stepathon New Challenge" at bounding box center [22, 76] width 45 height 108
click at [24, 71] on div "Employees" at bounding box center [22, 62] width 45 height 26
click at [29, 25] on div "OverView" at bounding box center [22, 35] width 45 height 26
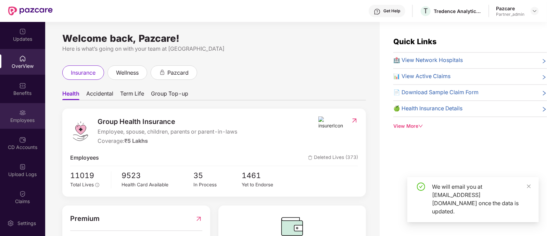
click at [33, 108] on div "Employees" at bounding box center [22, 116] width 45 height 26
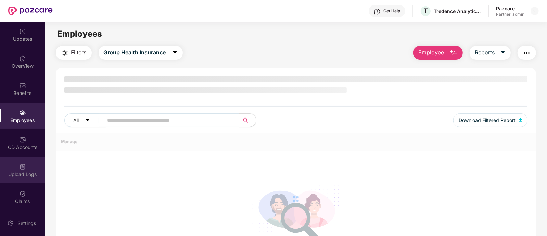
click at [25, 166] on div "Upload Logs" at bounding box center [22, 170] width 45 height 26
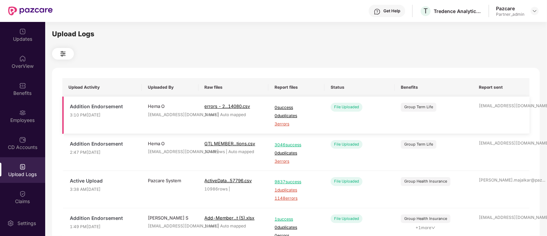
click at [284, 123] on span "3 errors" at bounding box center [297, 124] width 44 height 7
click at [535, 12] on img at bounding box center [534, 10] width 5 height 5
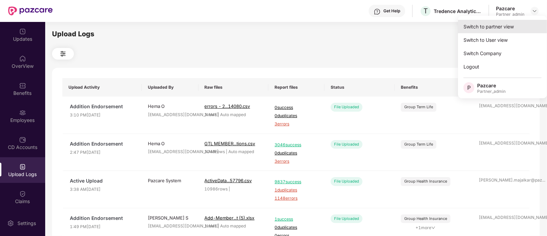
click at [495, 30] on div "Switch to partner view" at bounding box center [502, 26] width 89 height 13
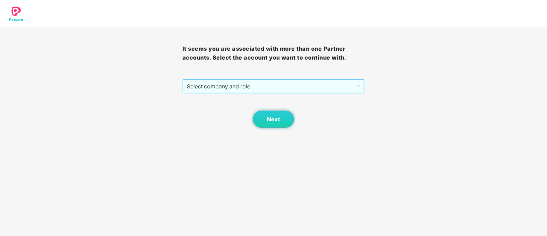
click at [342, 90] on span "Select company and role" at bounding box center [274, 86] width 174 height 13
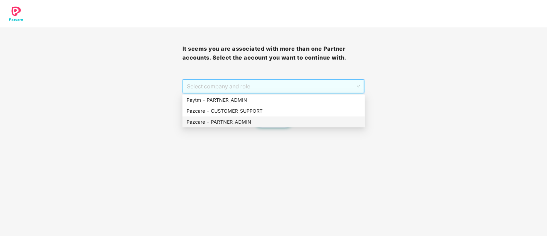
drag, startPoint x: 269, startPoint y: 122, endPoint x: 273, endPoint y: 124, distance: 4.8
click at [269, 122] on div "Pazcare - PARTNER_ADMIN" at bounding box center [274, 122] width 174 height 8
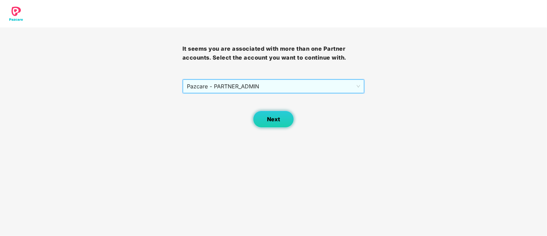
click at [275, 121] on span "Next" at bounding box center [273, 119] width 13 height 7
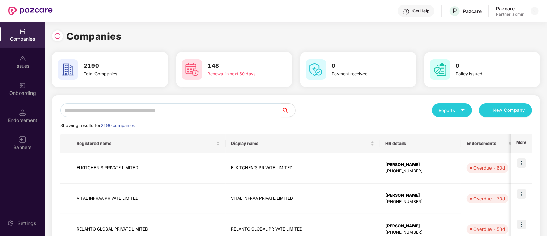
click at [1, 207] on div "Companies Issues Onboarding Endorsement Banners Settings" at bounding box center [22, 129] width 45 height 214
click at [28, 85] on div "Onboarding" at bounding box center [22, 89] width 45 height 26
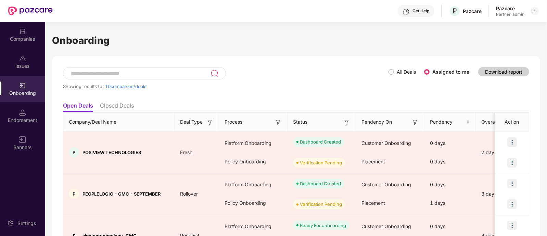
click at [349, 120] on img at bounding box center [347, 122] width 7 height 7
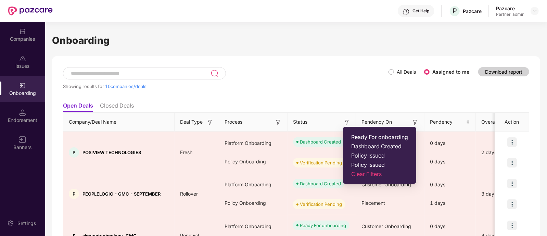
click at [361, 138] on span "Ready For onboarding" at bounding box center [379, 137] width 57 height 7
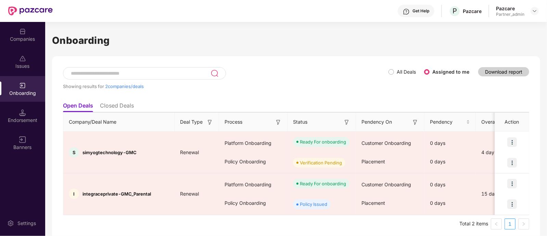
click at [277, 120] on img at bounding box center [278, 122] width 7 height 7
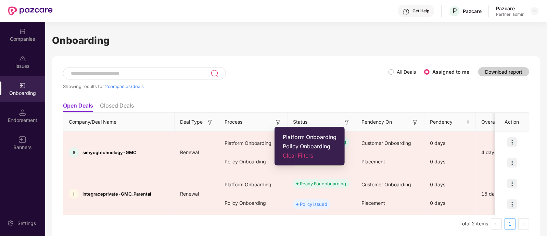
click at [293, 136] on span "Platform Onboarding" at bounding box center [310, 137] width 54 height 7
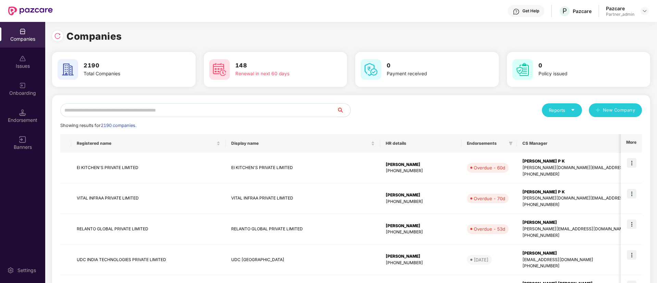
click at [157, 112] on input "text" at bounding box center [198, 110] width 276 height 14
paste input "**********"
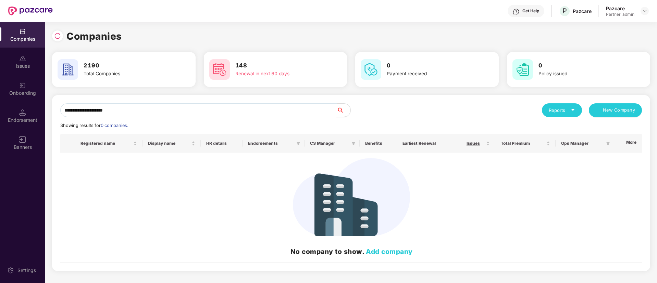
click at [71, 111] on input "**********" at bounding box center [198, 110] width 276 height 14
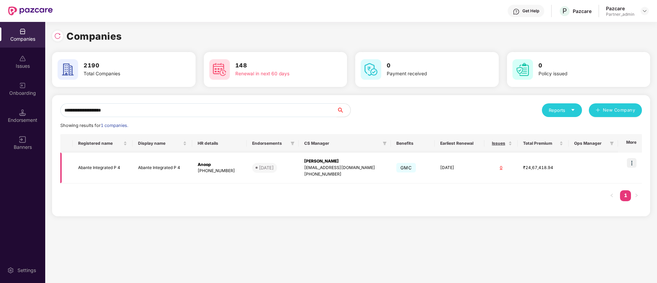
type input "**********"
click at [547, 163] on img at bounding box center [632, 163] width 10 height 10
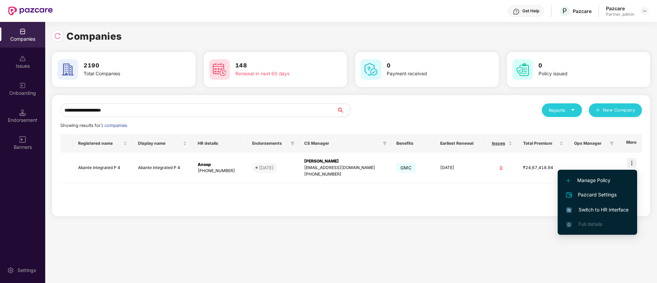
click at [547, 212] on span "Switch to HR interface" at bounding box center [597, 210] width 62 height 8
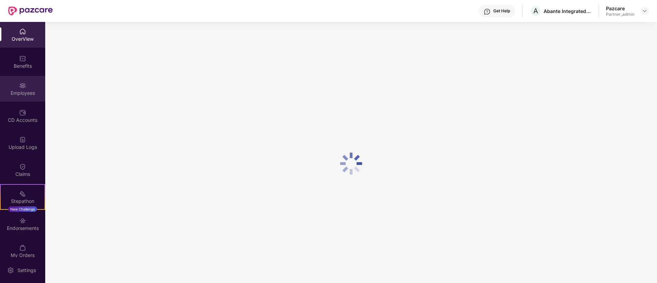
click at [28, 89] on div "Employees" at bounding box center [22, 89] width 45 height 26
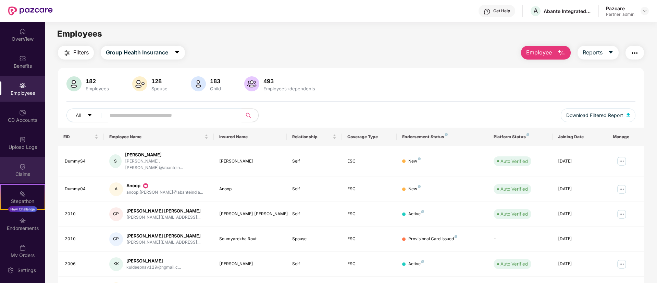
click at [32, 161] on div "Claims" at bounding box center [22, 170] width 45 height 26
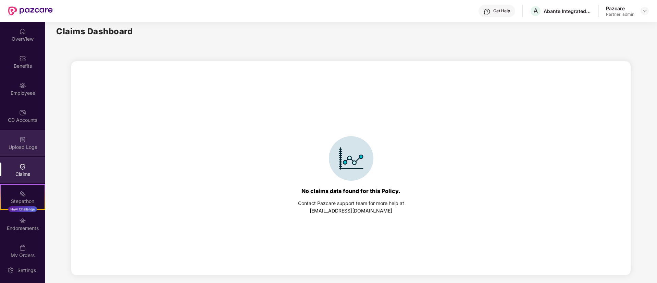
click at [29, 143] on div "Upload Logs" at bounding box center [22, 143] width 45 height 26
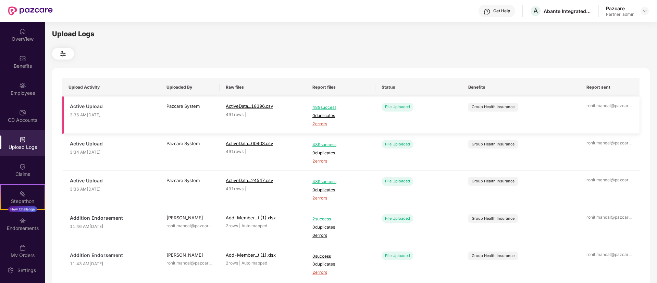
click at [326, 125] on span "2 errors" at bounding box center [340, 124] width 57 height 7
click at [547, 10] on div at bounding box center [645, 11] width 8 height 8
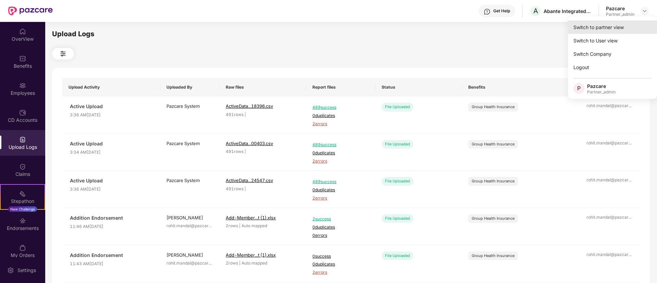
click at [547, 24] on div "Switch to partner view" at bounding box center [612, 27] width 89 height 13
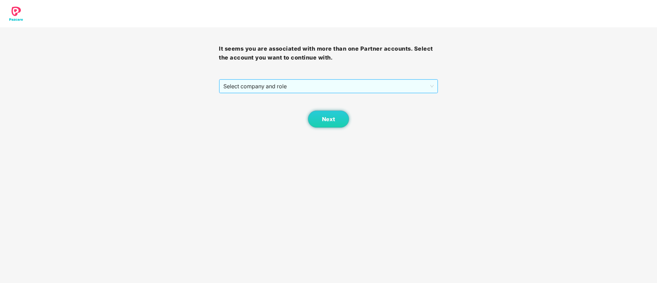
click at [387, 86] on span "Select company and role" at bounding box center [328, 86] width 210 height 13
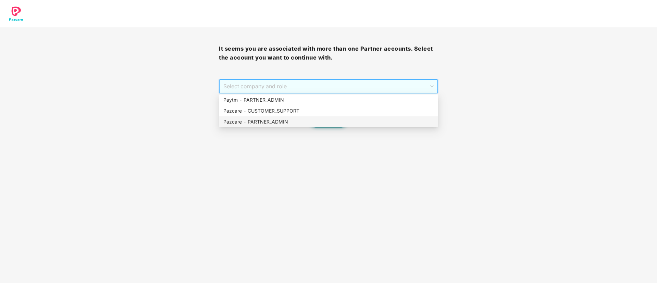
click at [294, 125] on div "Pazcare - PARTNER_ADMIN" at bounding box center [328, 122] width 211 height 8
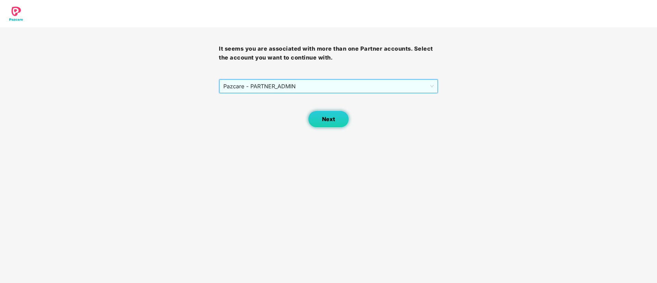
click at [334, 123] on button "Next" at bounding box center [328, 119] width 41 height 17
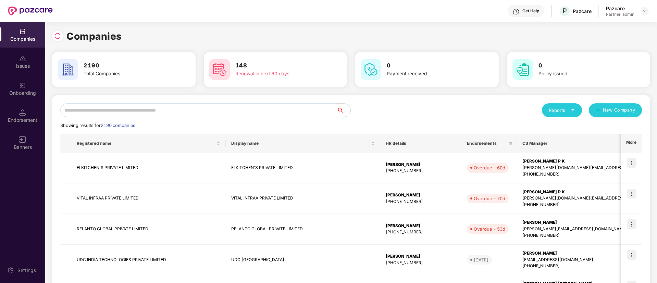
click at [301, 116] on input "text" at bounding box center [198, 110] width 276 height 14
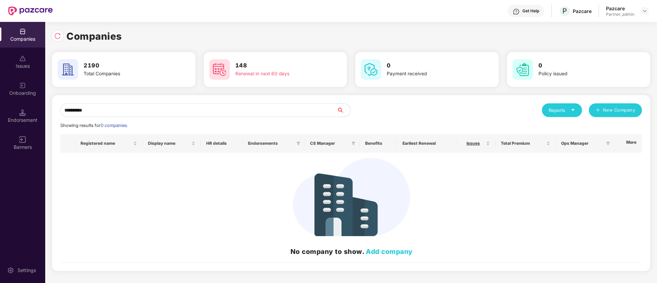
drag, startPoint x: 63, startPoint y: 108, endPoint x: 93, endPoint y: 109, distance: 30.5
click at [63, 108] on input "**********" at bounding box center [198, 110] width 276 height 14
click at [164, 110] on input "**********" at bounding box center [198, 110] width 276 height 14
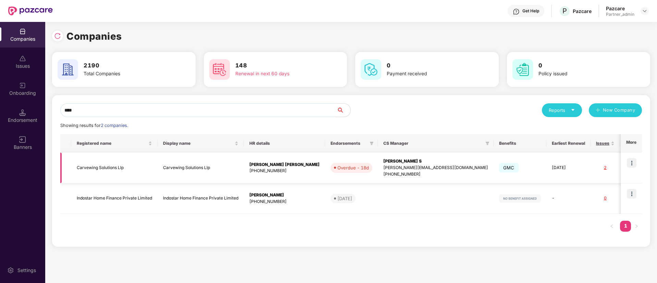
type input "****"
click at [547, 160] on img at bounding box center [632, 163] width 10 height 10
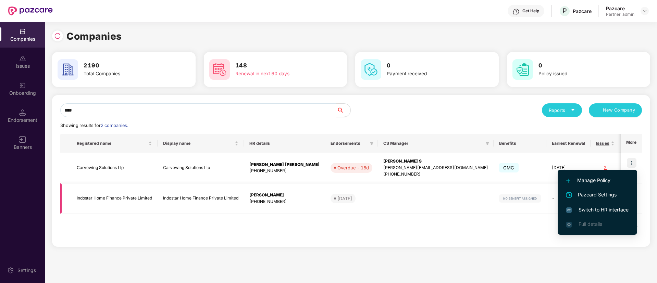
click at [547, 200] on td at bounding box center [631, 199] width 21 height 31
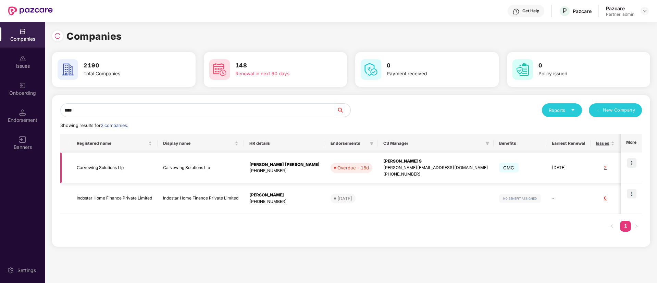
click at [547, 166] on img at bounding box center [632, 163] width 10 height 10
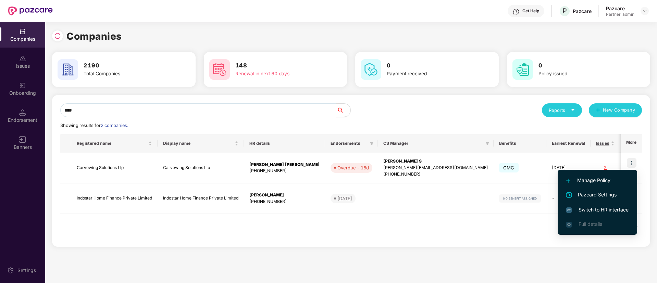
click at [547, 209] on span "Switch to HR interface" at bounding box center [597, 210] width 62 height 8
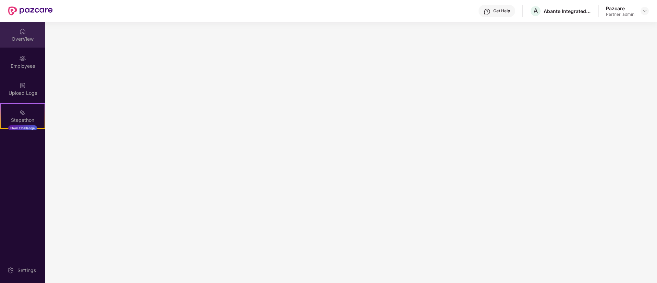
click at [24, 35] on div "OverView" at bounding box center [22, 35] width 45 height 26
click at [32, 38] on div "OverView" at bounding box center [22, 39] width 45 height 7
click at [27, 83] on div "Upload Logs" at bounding box center [22, 89] width 45 height 26
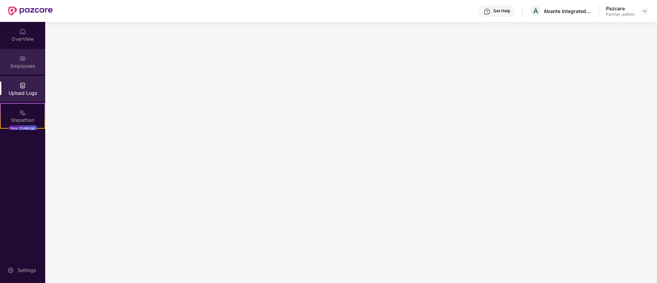
click at [24, 64] on div "Employees" at bounding box center [22, 66] width 45 height 7
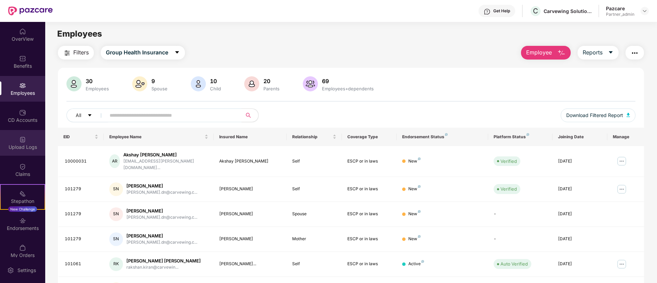
click at [28, 146] on div "Upload Logs" at bounding box center [22, 147] width 45 height 7
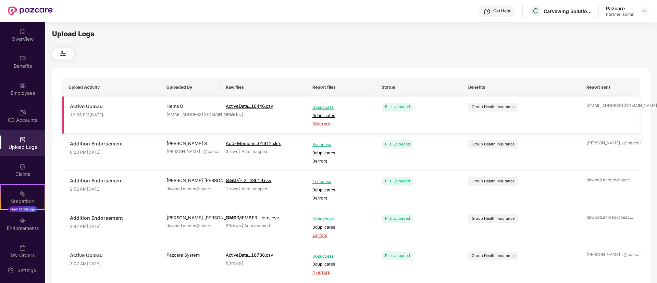
click at [324, 123] on span "36 errors" at bounding box center [340, 124] width 57 height 7
click at [25, 95] on div "Employees" at bounding box center [22, 93] width 45 height 7
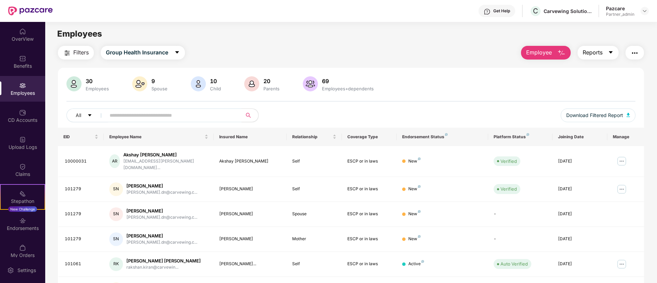
click at [547, 52] on icon "caret-down" at bounding box center [611, 52] width 4 height 2
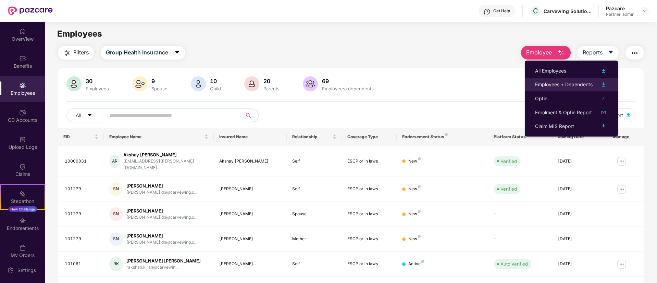
click at [547, 85] on img at bounding box center [604, 85] width 8 height 8
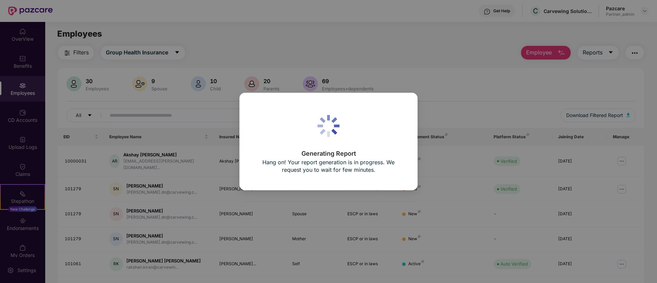
click at [236, 38] on div "Generating Report Hang on! Your report generation is in progress. We request yo…" at bounding box center [328, 141] width 657 height 283
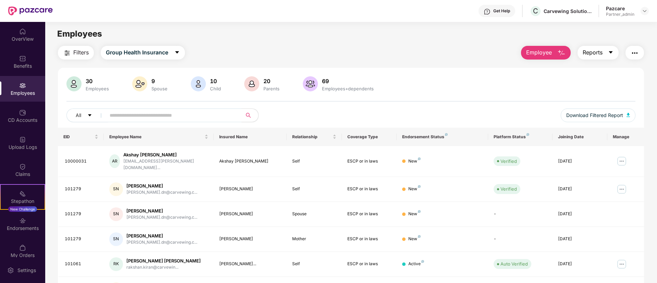
click at [609, 49] on button "Reports" at bounding box center [598, 53] width 41 height 14
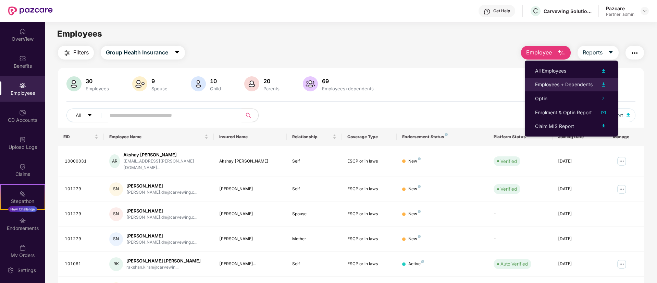
click at [606, 83] on img at bounding box center [604, 85] width 8 height 8
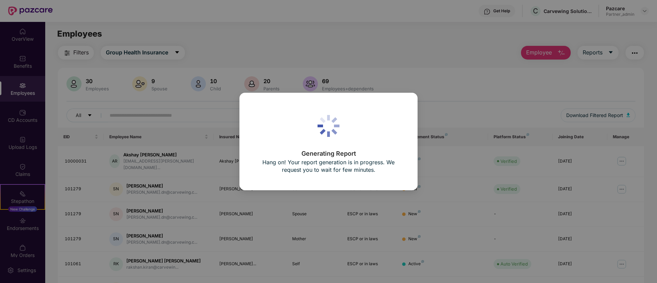
click at [324, 45] on div "Generating Report Hang on! Your report generation is in progress. We request yo…" at bounding box center [328, 141] width 657 height 283
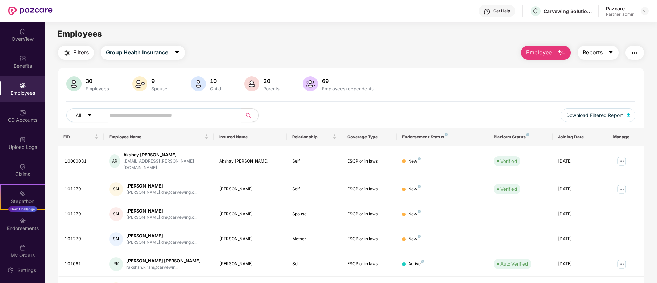
click at [614, 53] on button "Reports" at bounding box center [598, 53] width 41 height 14
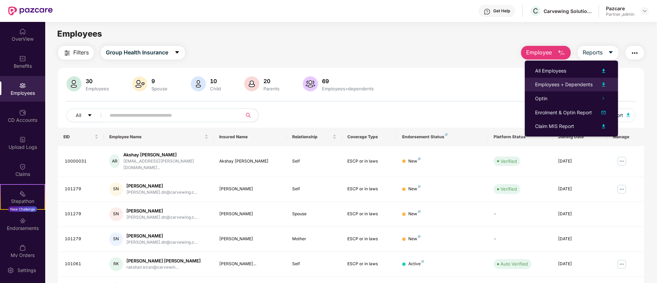
click at [605, 84] on img at bounding box center [604, 85] width 8 height 8
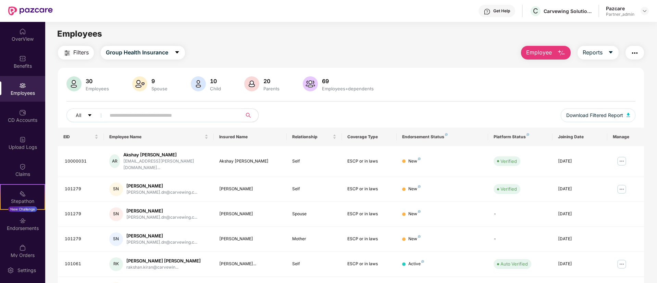
click at [637, 54] on img "button" at bounding box center [635, 53] width 8 height 8
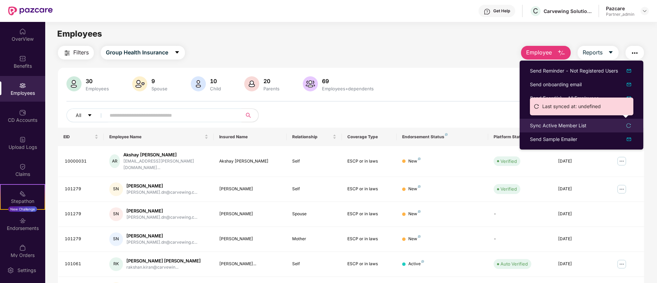
click at [628, 126] on icon "reload" at bounding box center [628, 125] width 5 height 5
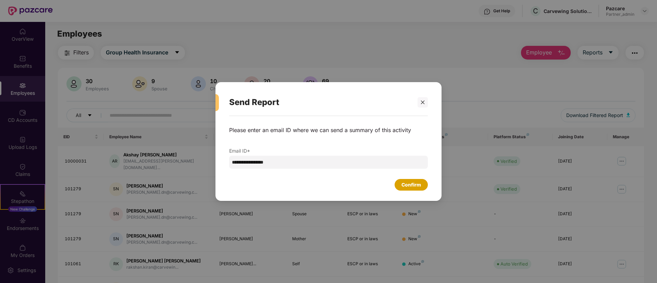
click at [403, 187] on div "Confirm" at bounding box center [412, 185] width 20 height 8
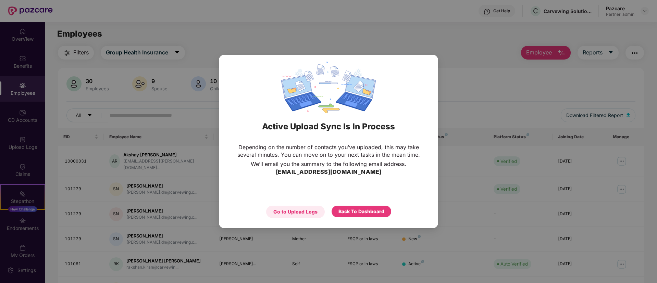
click at [294, 211] on div "Go to Upload Logs" at bounding box center [295, 212] width 44 height 8
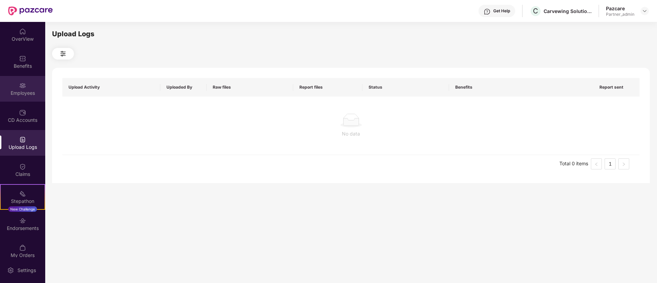
click at [19, 90] on div "Employees" at bounding box center [22, 93] width 45 height 7
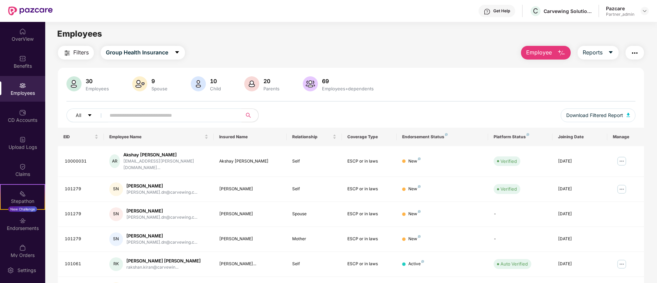
click at [635, 50] on img "button" at bounding box center [635, 53] width 8 height 8
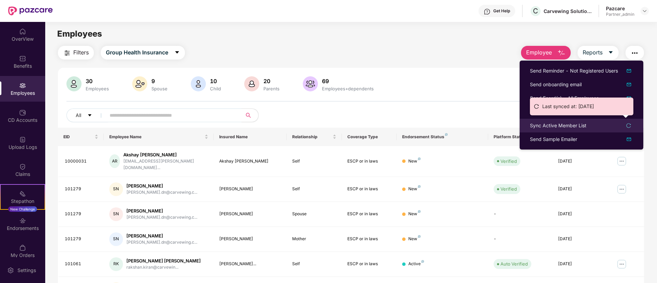
click at [630, 127] on icon "reload" at bounding box center [628, 125] width 5 height 5
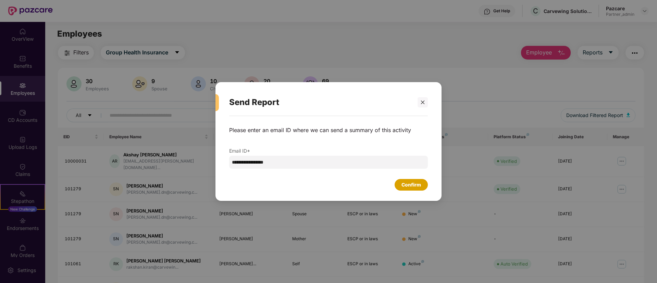
click at [413, 180] on div "Confirm" at bounding box center [411, 185] width 33 height 12
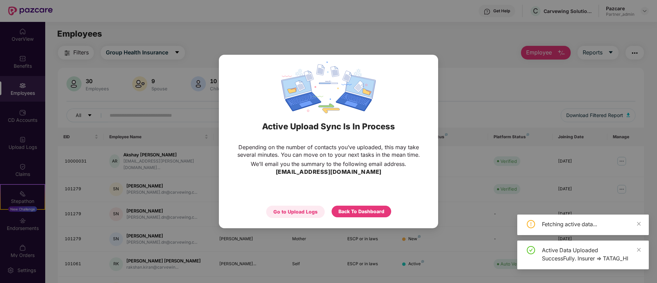
click at [316, 214] on div "Go to Upload Logs" at bounding box center [295, 212] width 44 height 8
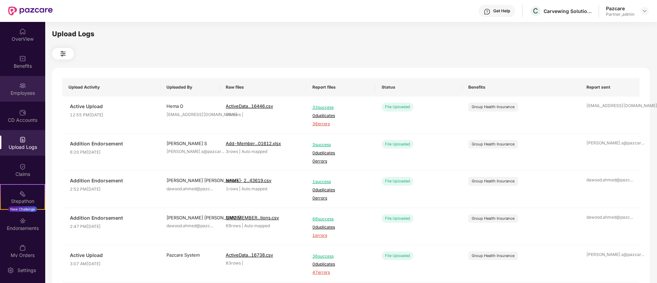
click at [26, 99] on div "Employees" at bounding box center [22, 89] width 45 height 26
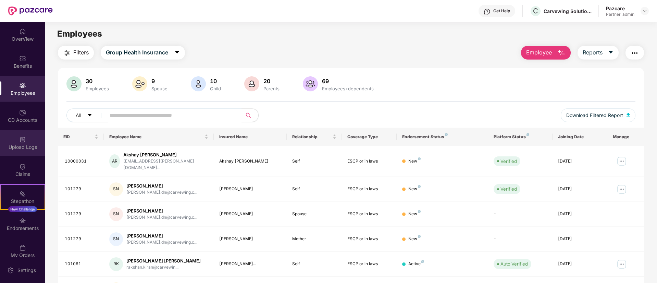
click at [26, 144] on div "Upload Logs" at bounding box center [22, 147] width 45 height 7
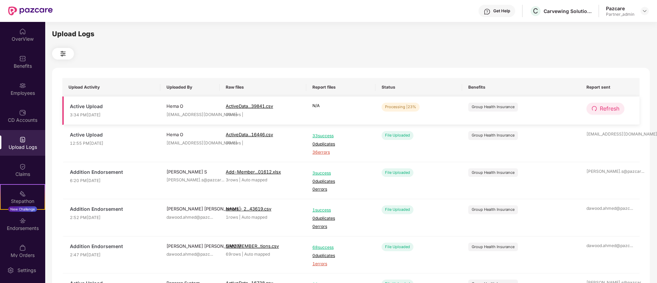
click at [606, 111] on span "Refresh" at bounding box center [610, 108] width 20 height 9
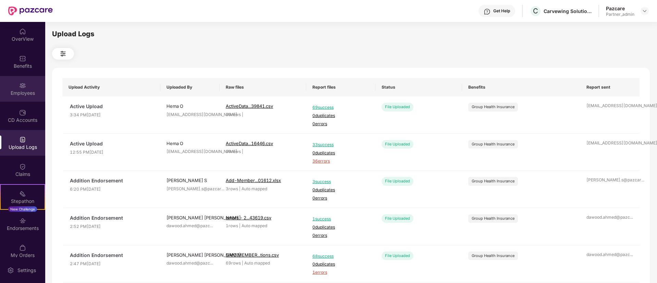
click at [20, 88] on img at bounding box center [22, 85] width 7 height 7
